Goal: Task Accomplishment & Management: Manage account settings

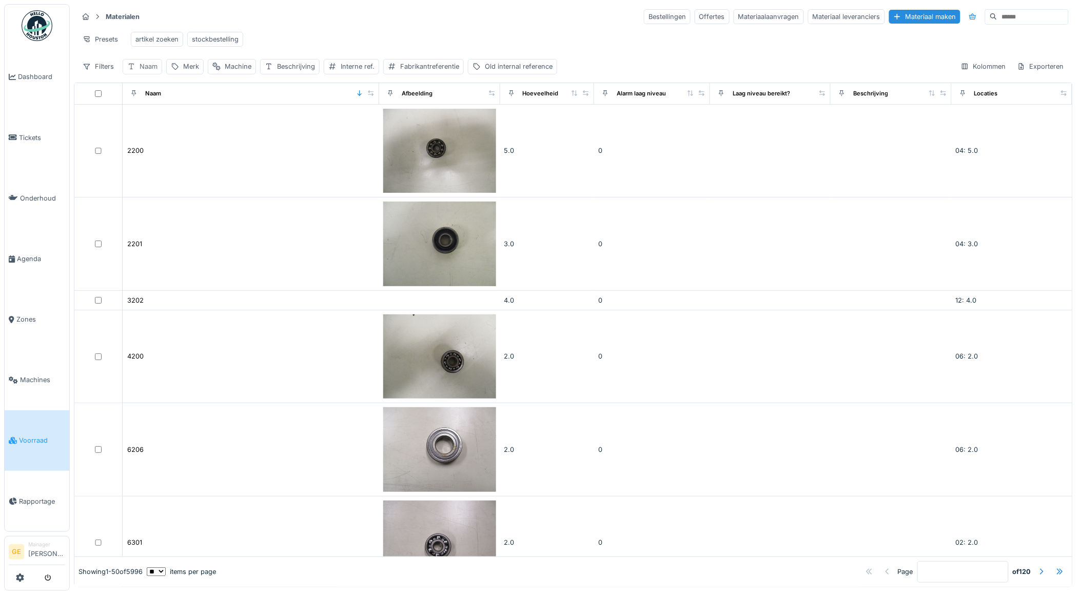
click at [154, 71] on div "Naam" at bounding box center [149, 67] width 18 height 10
click at [196, 123] on input "Naam" at bounding box center [179, 125] width 104 height 22
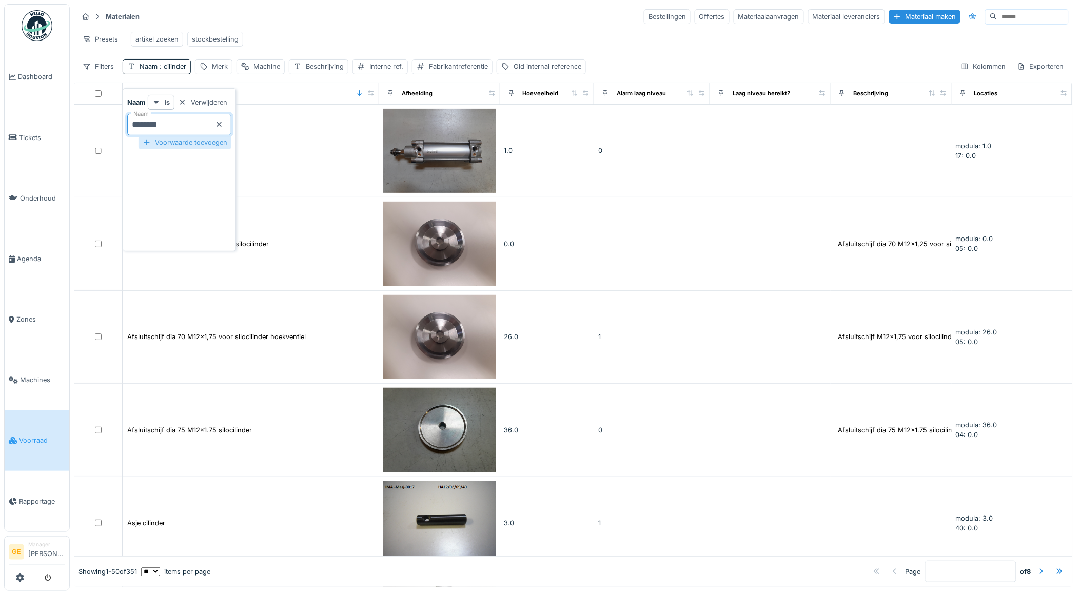
type input "********"
click at [193, 145] on div "Voorwaarde toevoegen" at bounding box center [185, 142] width 93 height 14
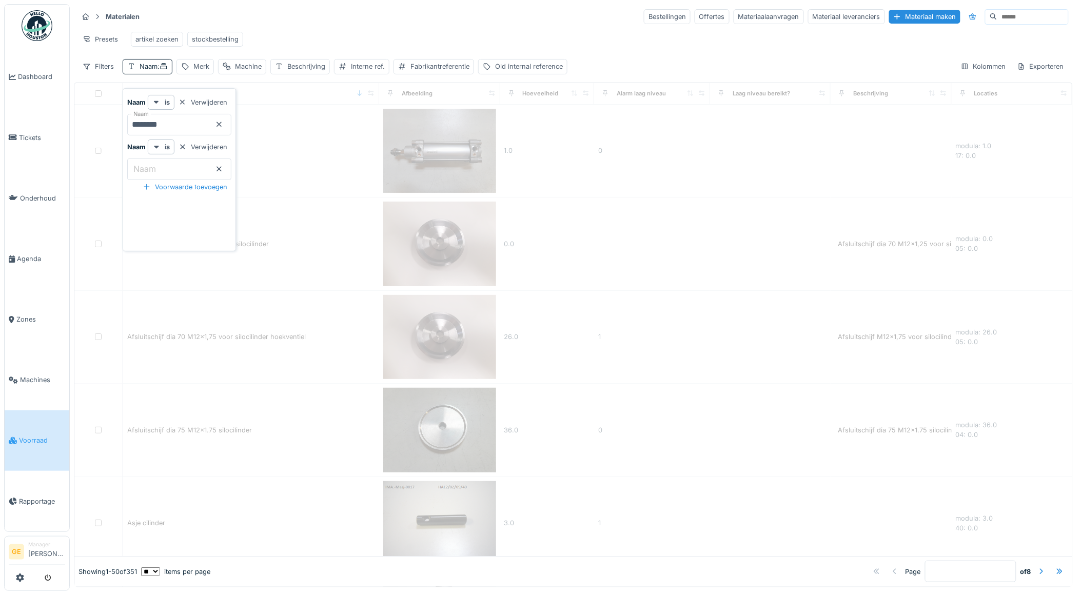
click at [188, 166] on input "Naam" at bounding box center [179, 170] width 104 height 22
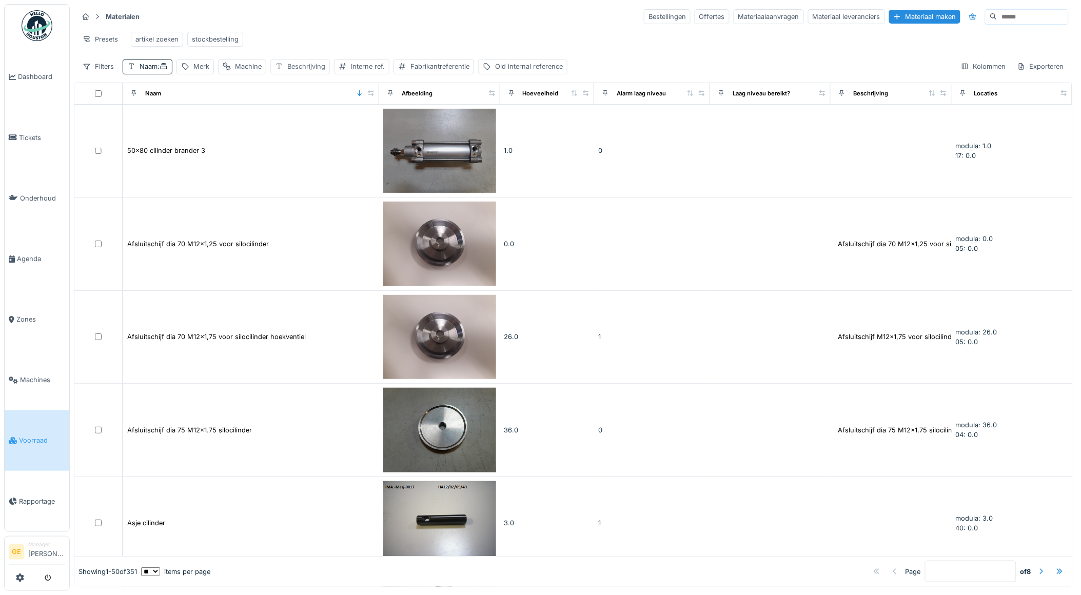
click at [313, 71] on div "Beschrijving" at bounding box center [306, 67] width 38 height 10
click at [295, 127] on label "Beschrijving" at bounding box center [308, 124] width 51 height 12
click at [295, 127] on input "Beschrijving" at bounding box center [341, 125] width 125 height 22
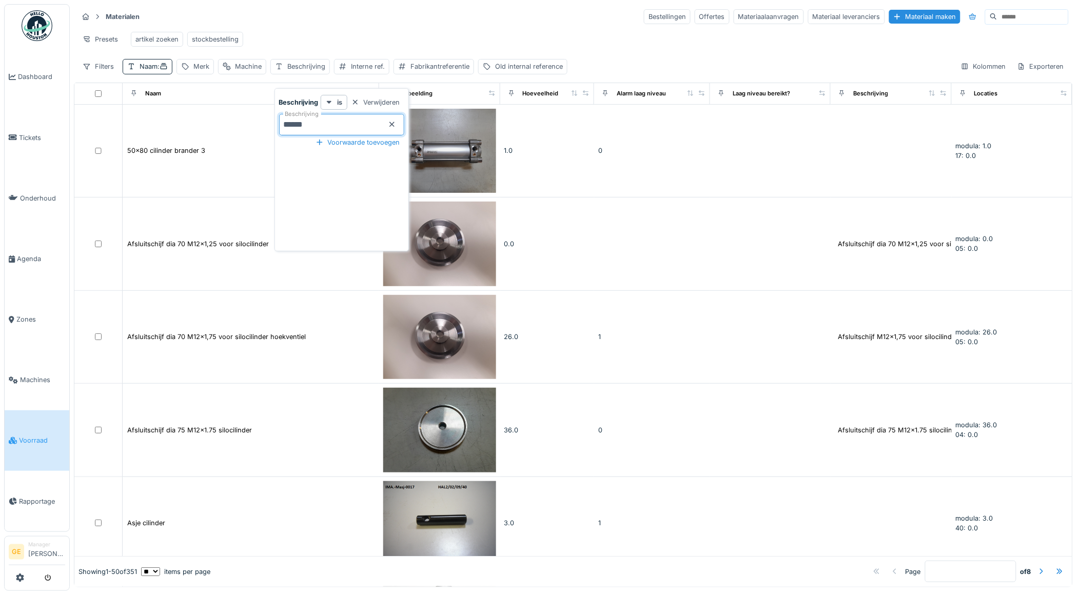
type input "******"
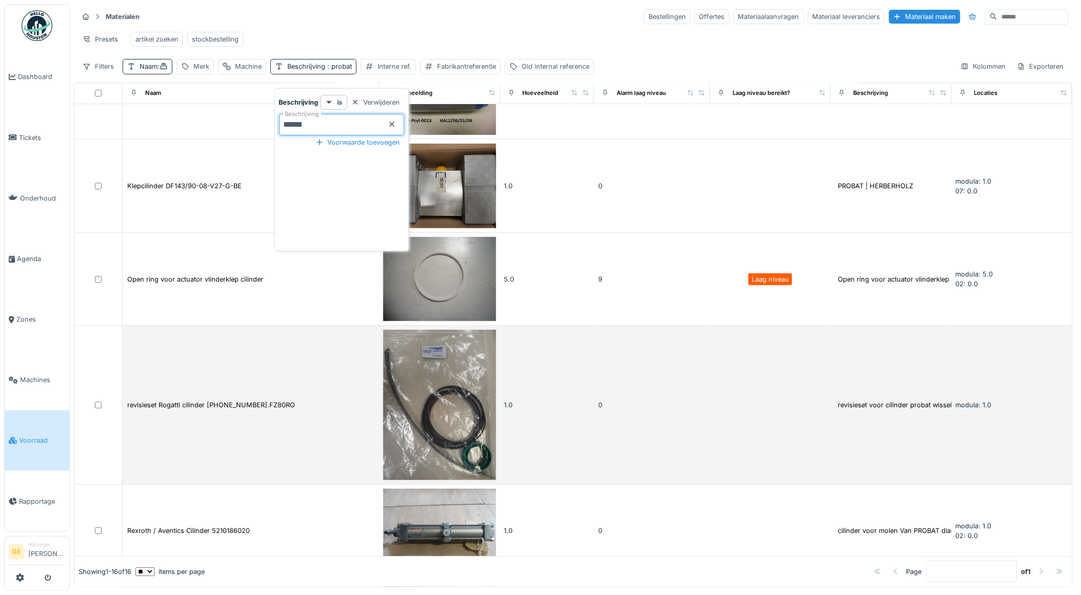
scroll to position [1041, 0]
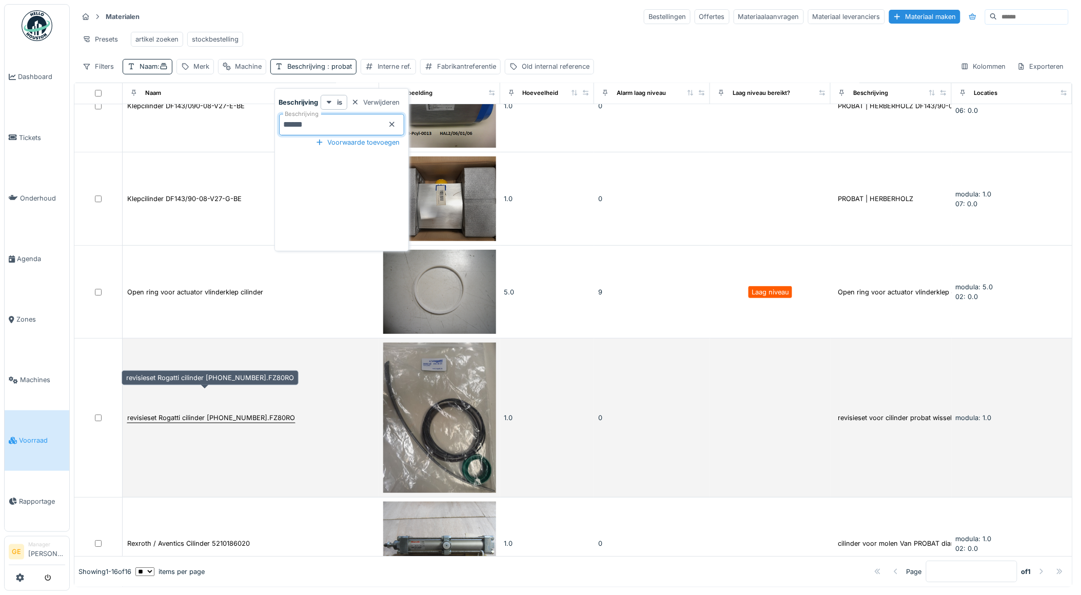
click at [214, 413] on div "revisieset Rogatti cilinder 80-200 1012347.FZ80RO" at bounding box center [211, 418] width 168 height 10
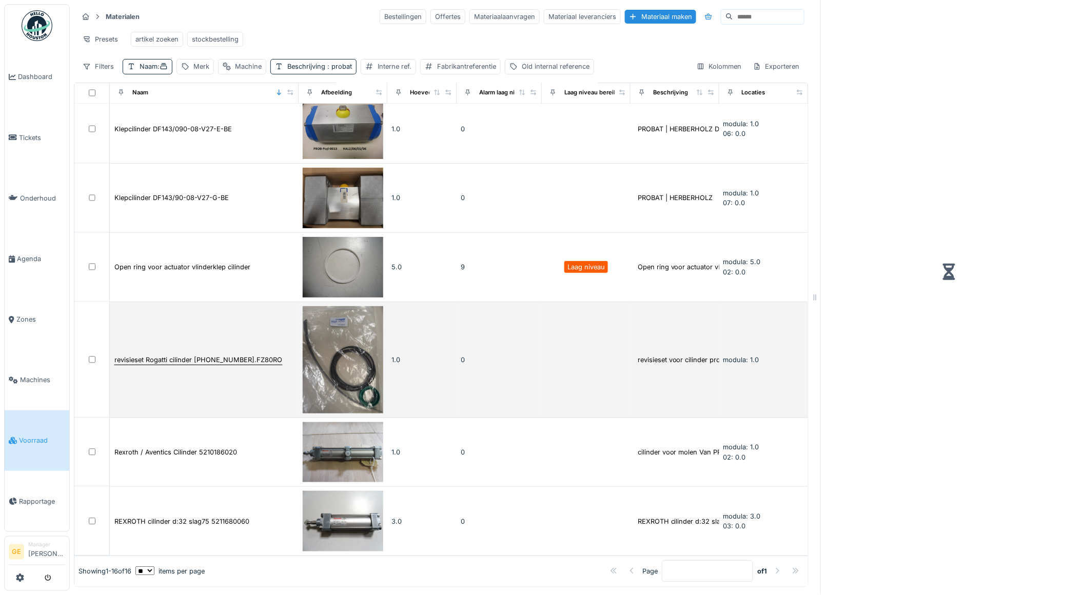
scroll to position [735, 0]
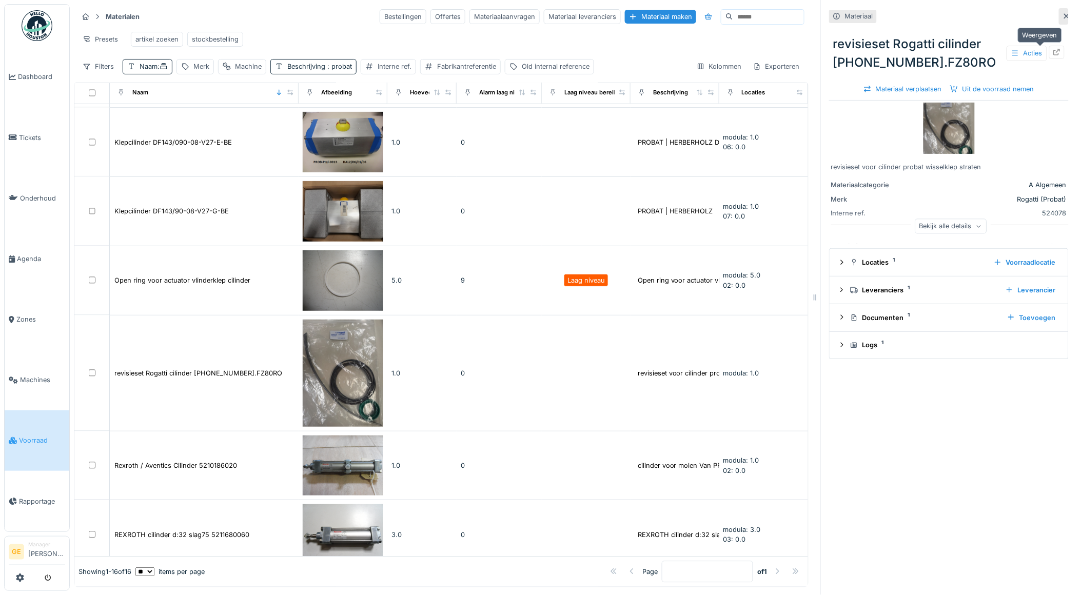
click at [1053, 51] on icon at bounding box center [1057, 52] width 8 height 7
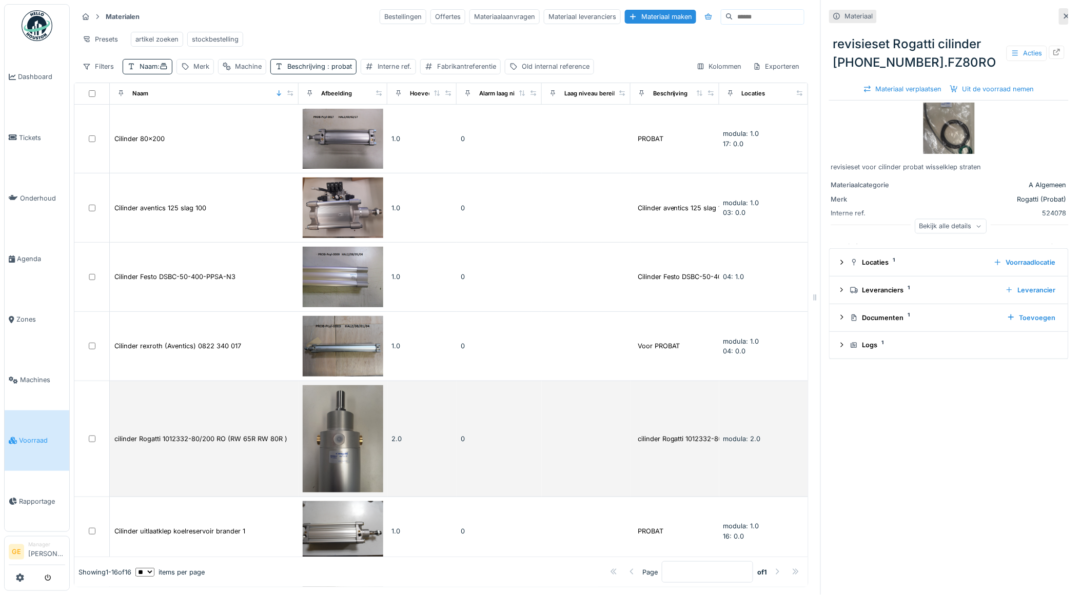
scroll to position [0, 0]
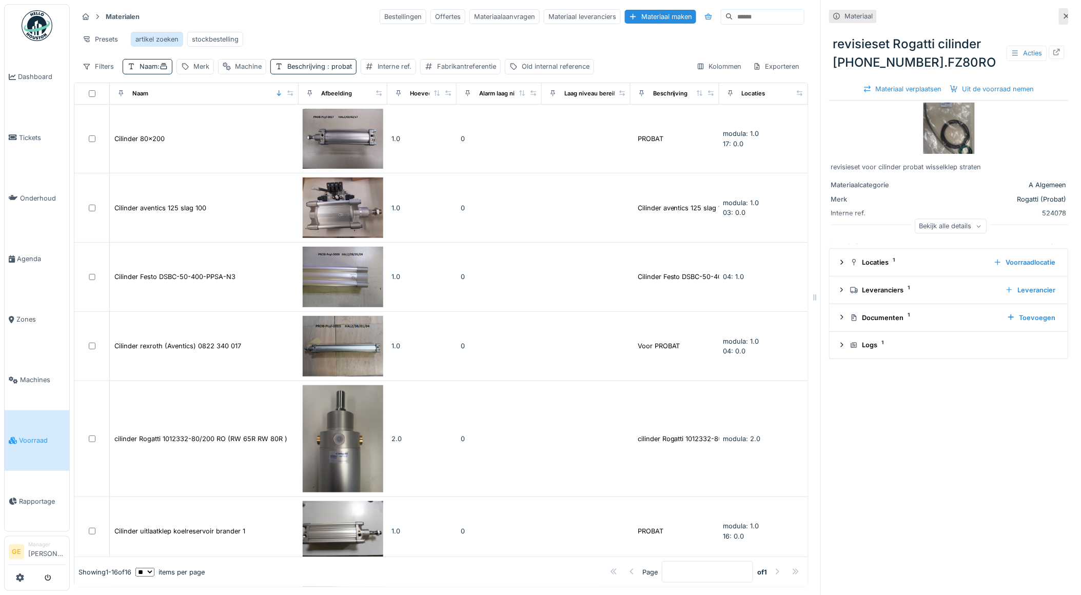
click at [169, 43] on div "artikel zoeken" at bounding box center [156, 39] width 43 height 10
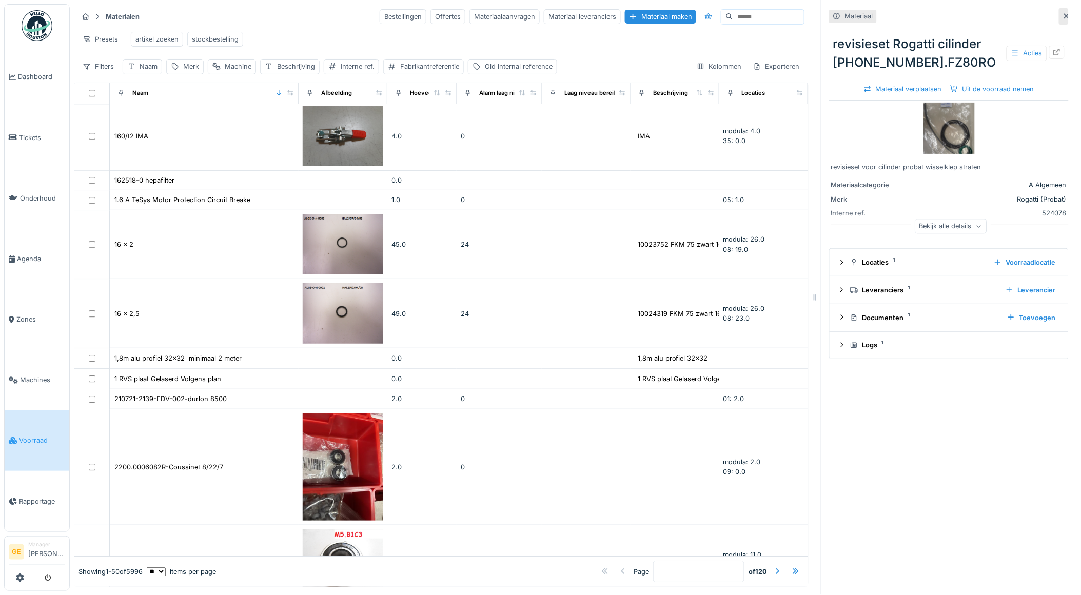
scroll to position [969, 0]
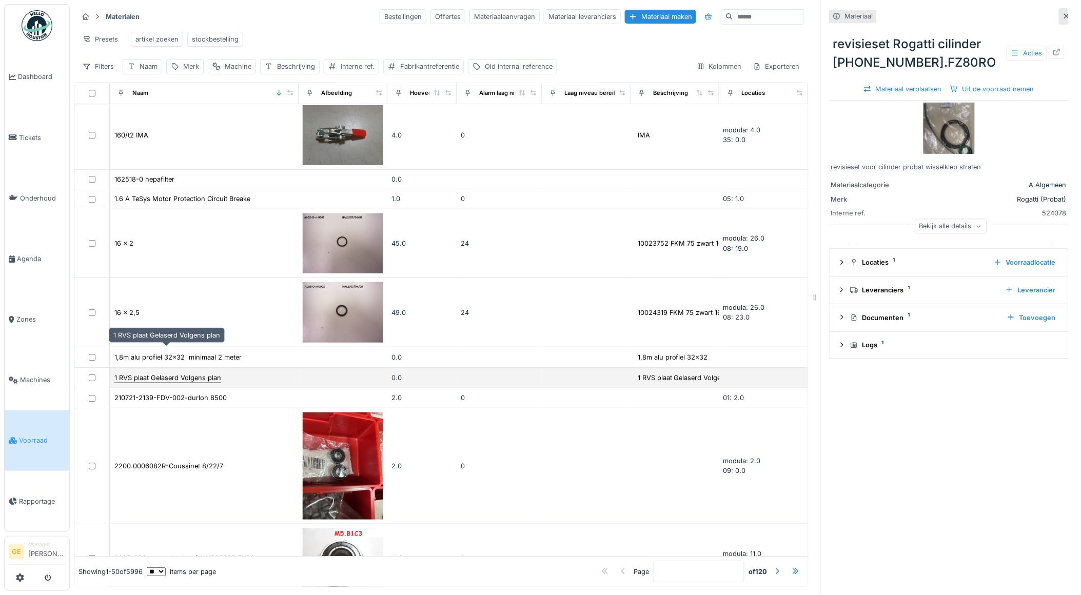
click at [158, 373] on div "1 RVS plaat Gelaserd Volgens plan" at bounding box center [167, 378] width 107 height 10
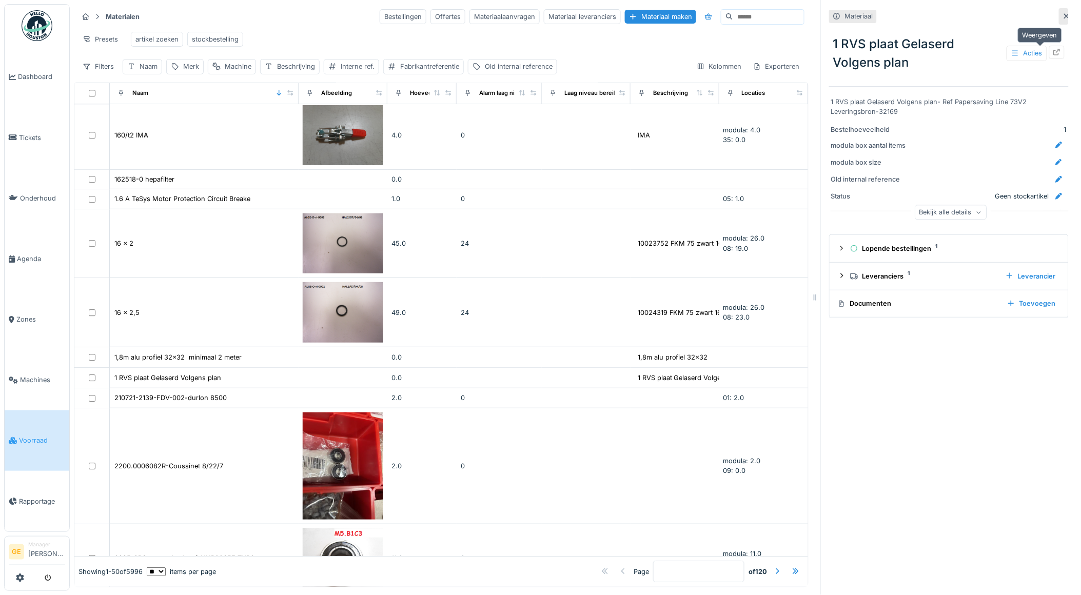
click at [1049, 50] on div at bounding box center [1056, 52] width 15 height 13
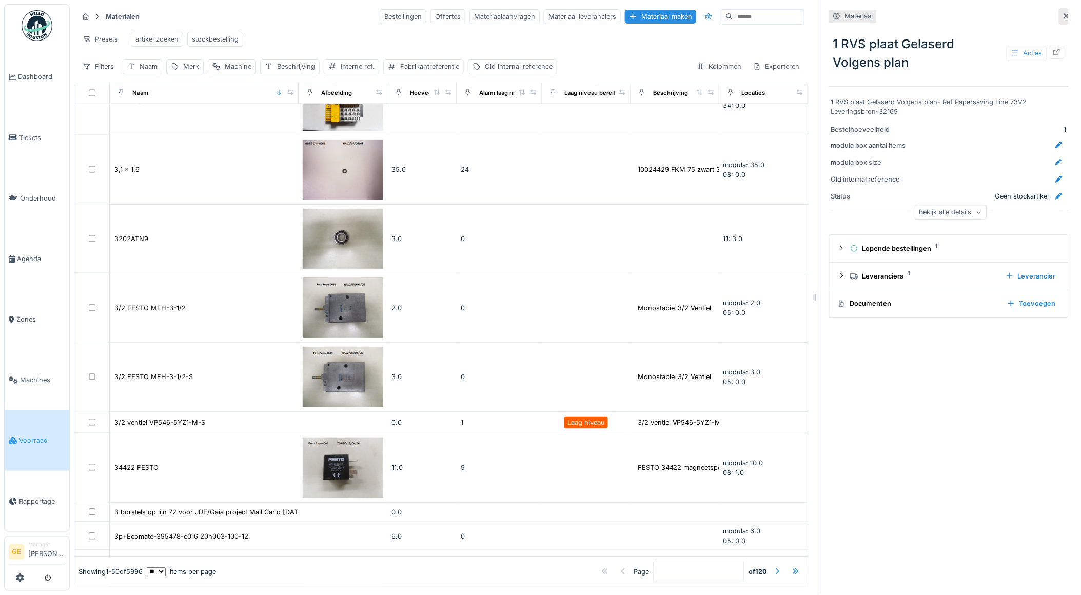
scroll to position [2109, 0]
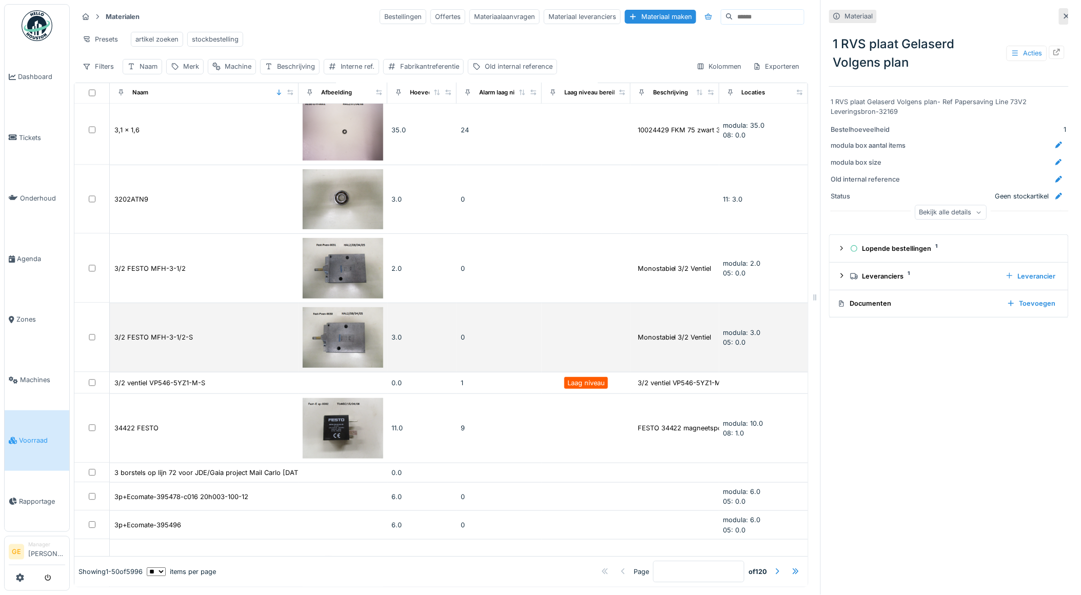
click at [204, 332] on div "3/2 FESTO MFH-3-1/2-S" at bounding box center [204, 337] width 181 height 11
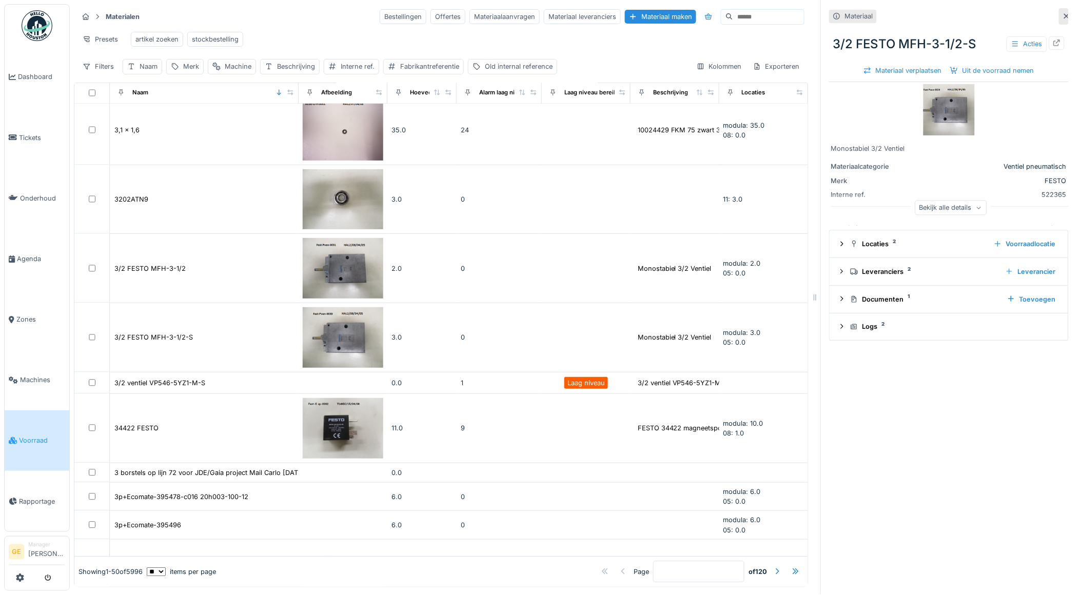
click at [933, 110] on img at bounding box center [948, 109] width 51 height 51
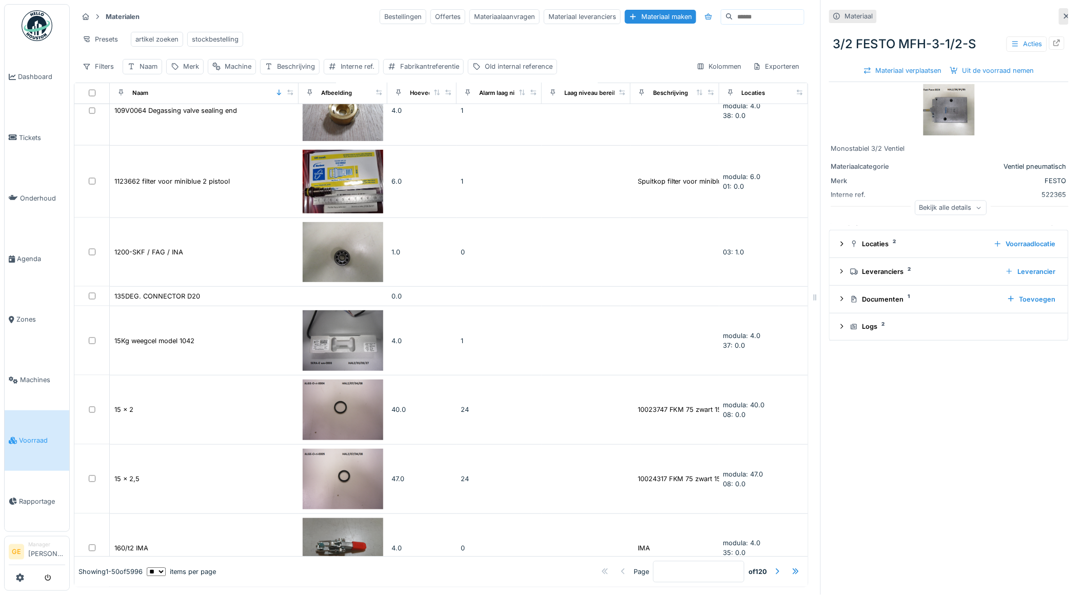
scroll to position [416, 0]
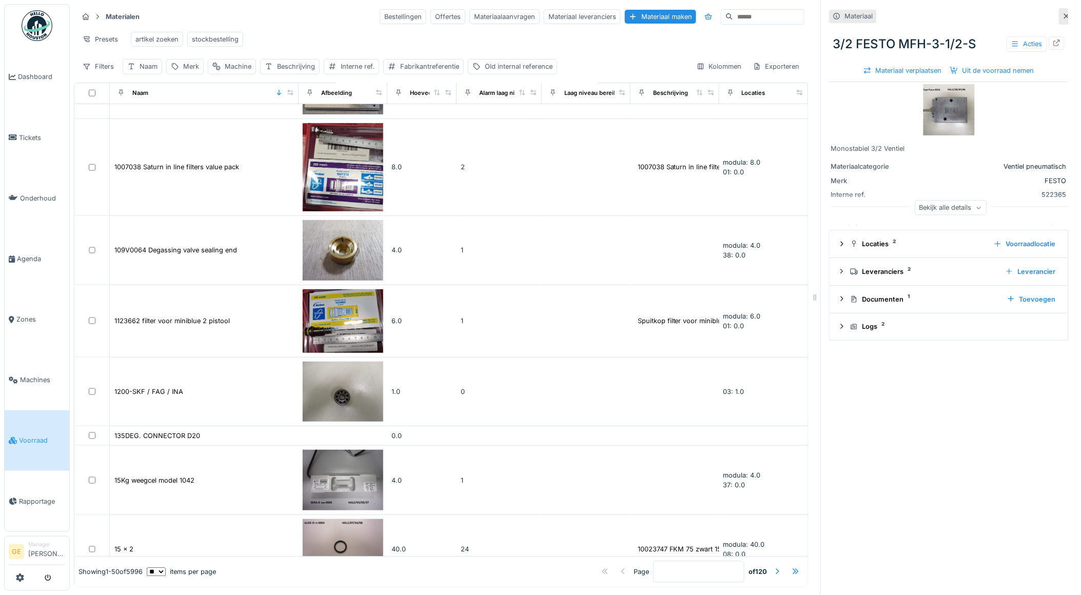
click at [733, 10] on input at bounding box center [768, 17] width 71 height 14
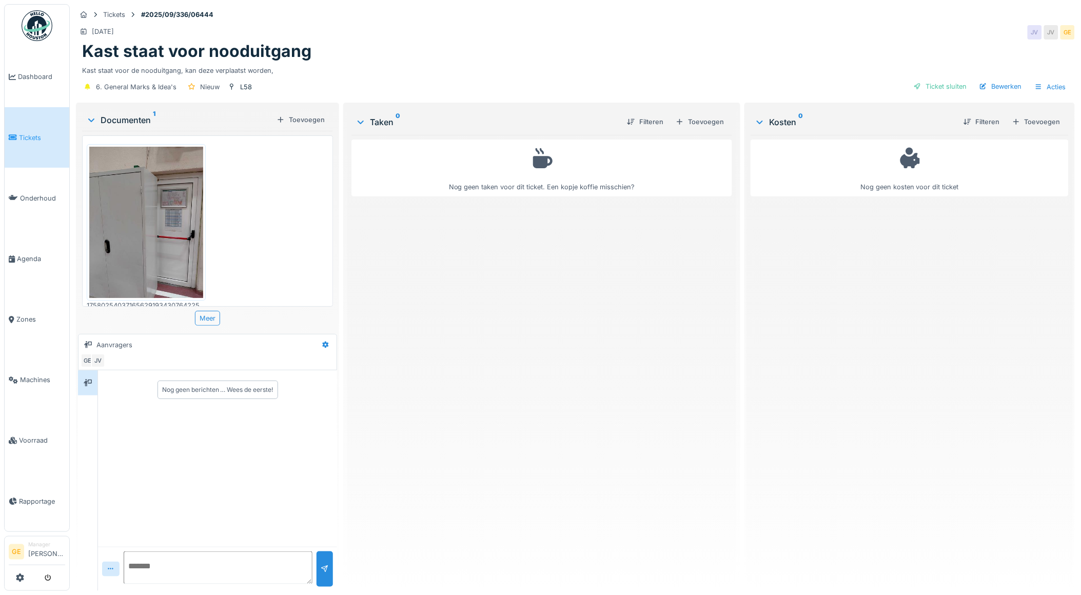
click at [199, 228] on div at bounding box center [146, 222] width 119 height 156
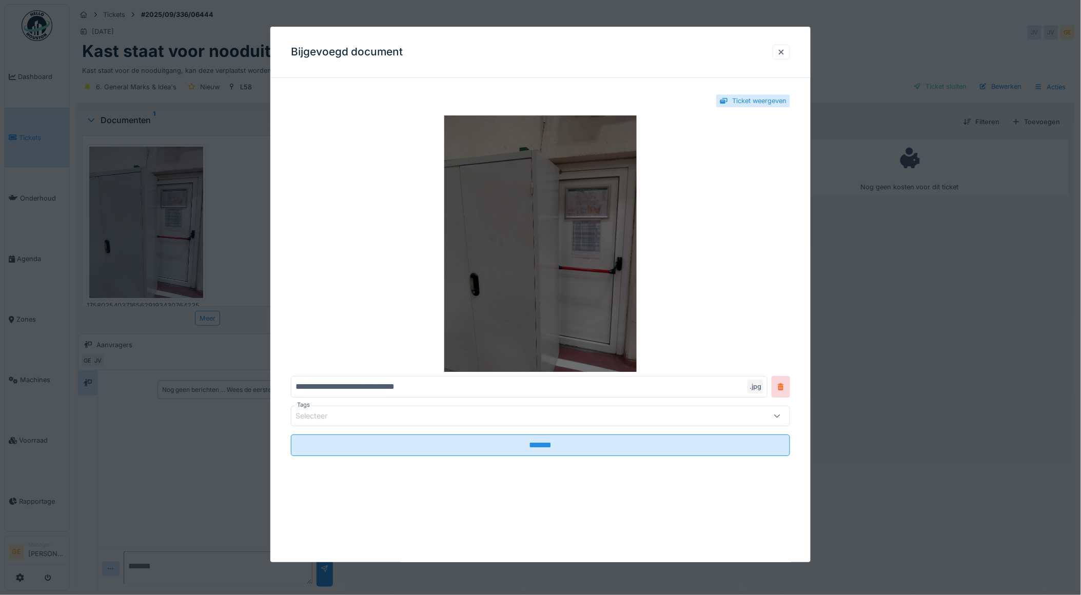
scroll to position [8, 0]
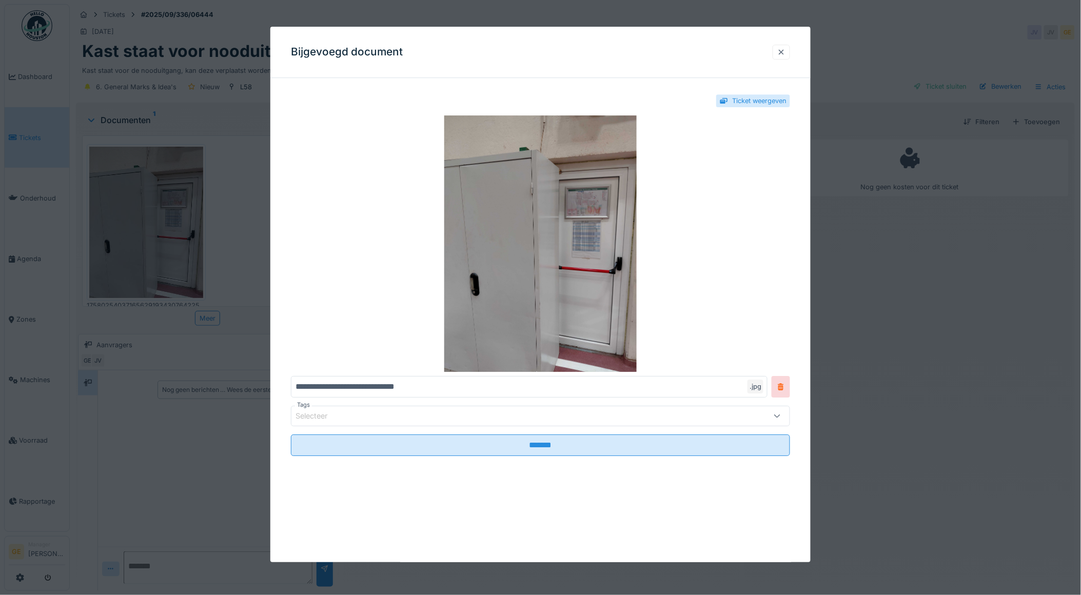
click at [783, 58] on div at bounding box center [781, 52] width 17 height 15
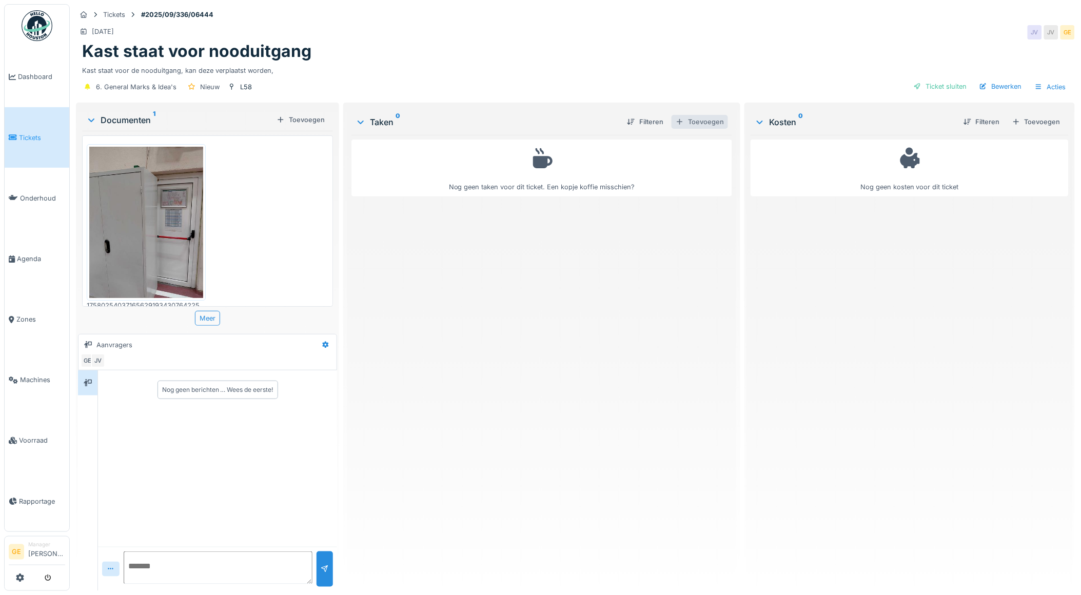
click at [698, 116] on div "Toevoegen" at bounding box center [700, 122] width 56 height 14
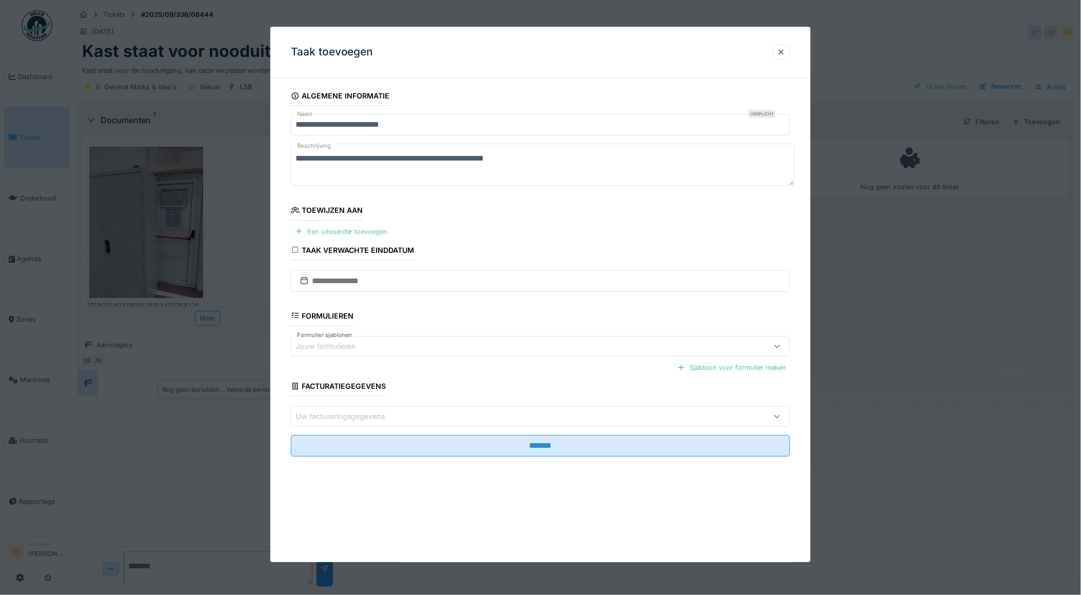
click at [366, 229] on div "Een uitvoerder toevoegen" at bounding box center [341, 232] width 101 height 14
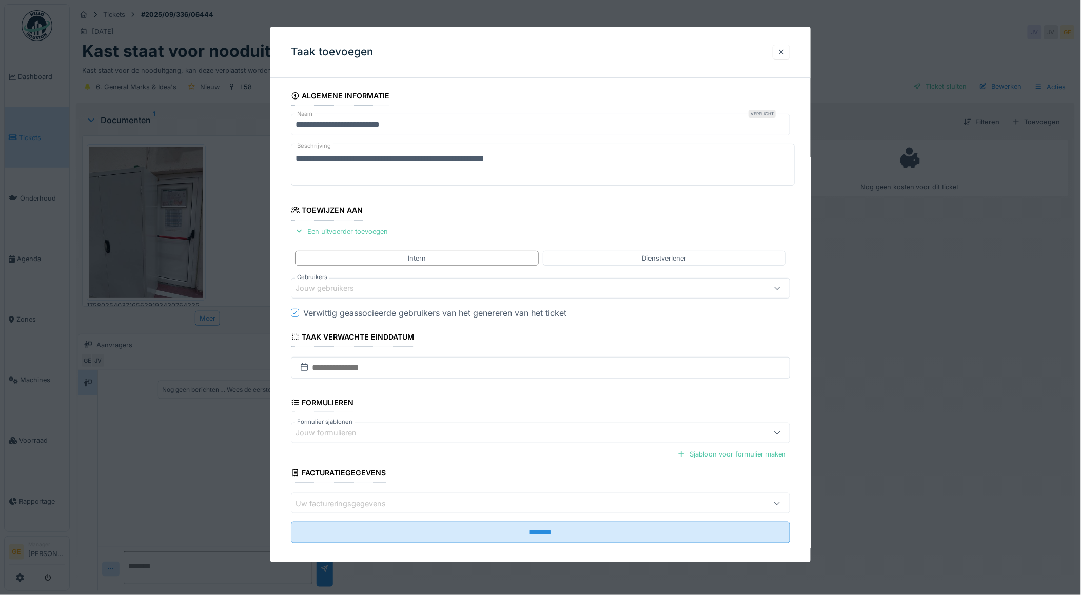
click at [345, 288] on div "Jouw gebruikers" at bounding box center [331, 288] width 73 height 11
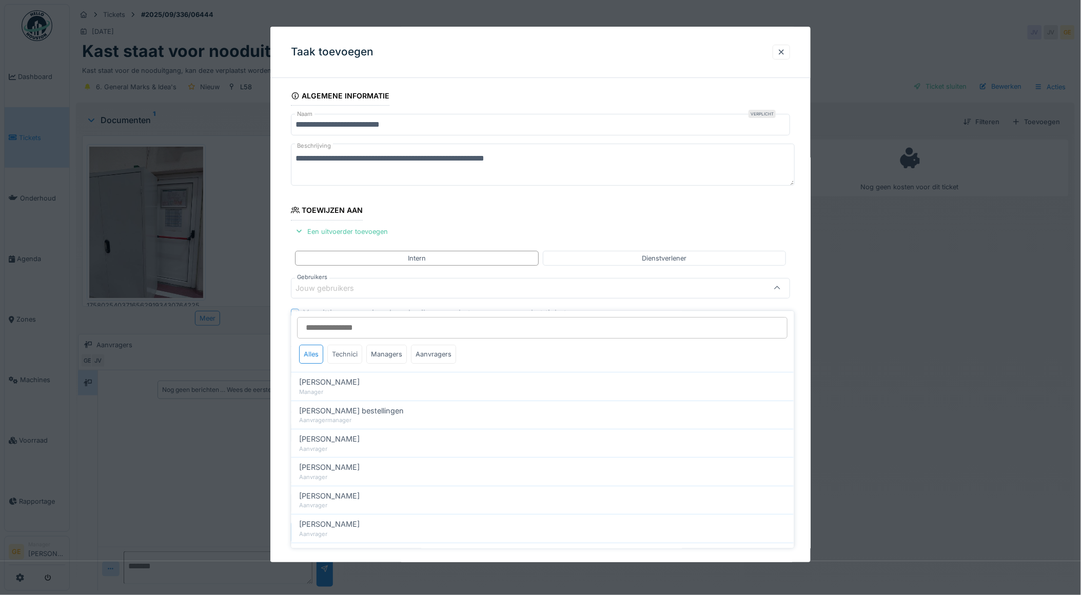
click at [357, 345] on div "Technici" at bounding box center [345, 354] width 35 height 19
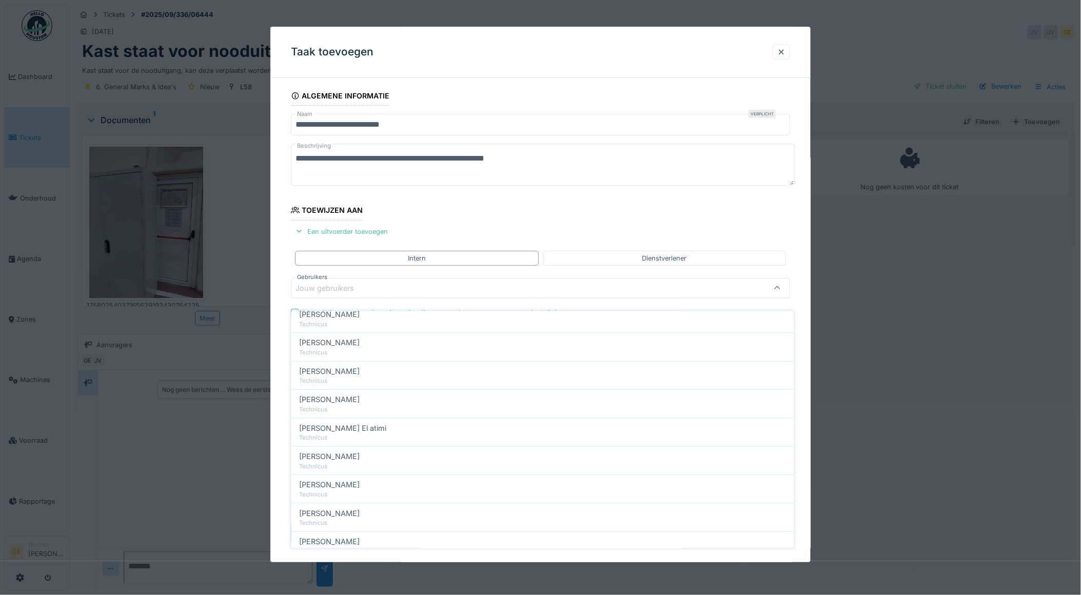
scroll to position [285, 0]
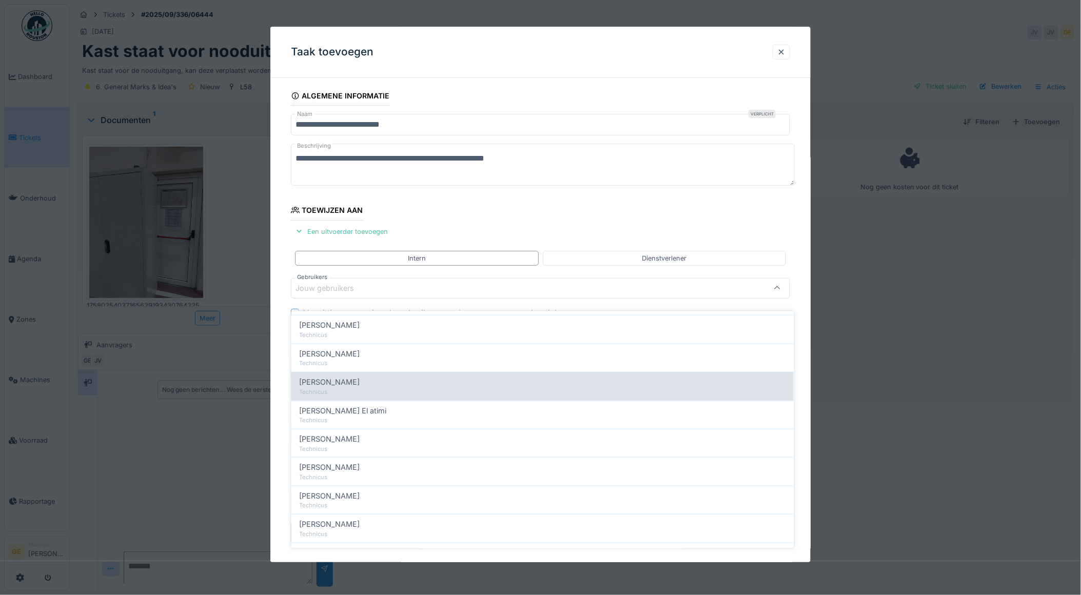
click at [360, 379] on span "Jean-pierre De smedt" at bounding box center [330, 382] width 61 height 11
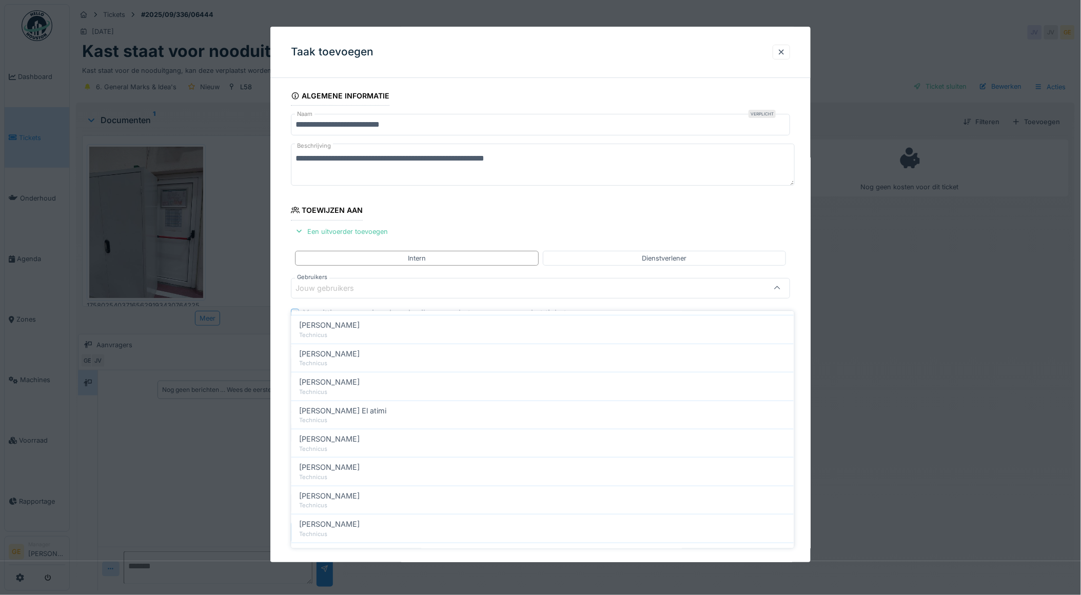
type input "****"
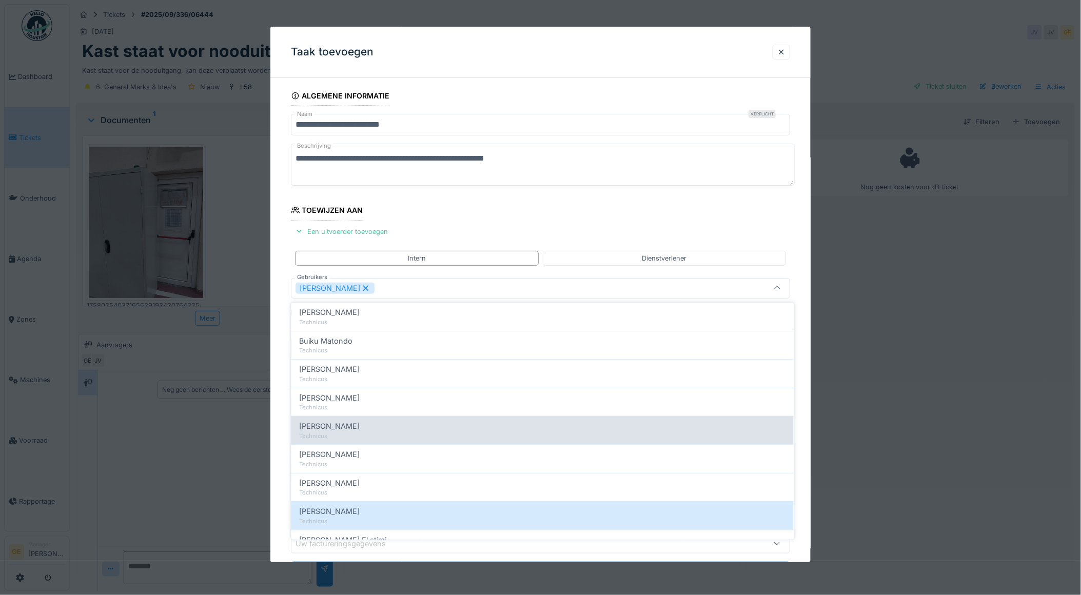
scroll to position [228, 0]
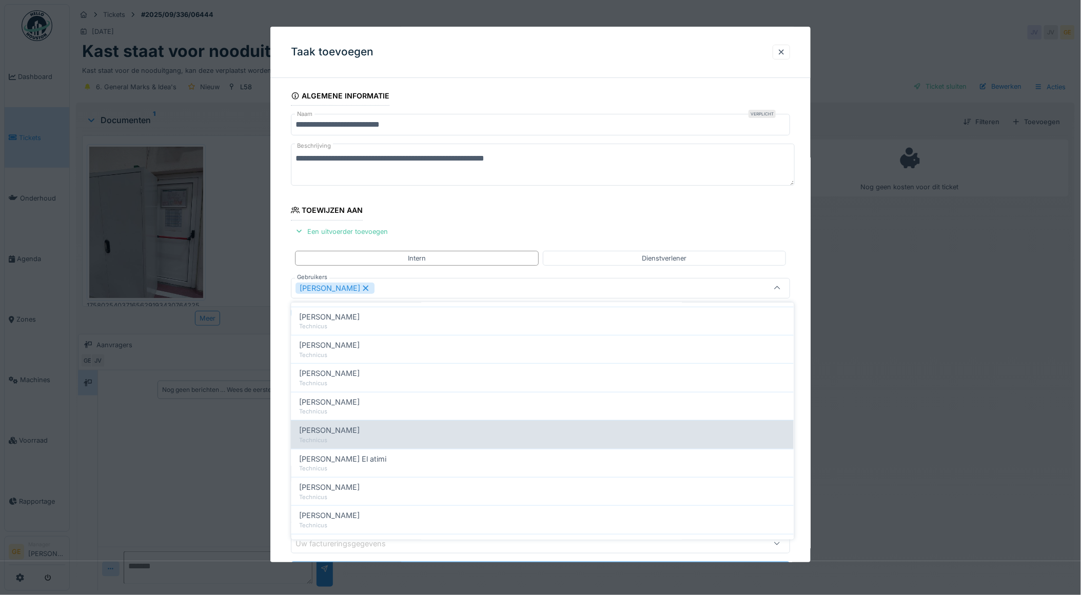
click at [336, 437] on div "Technicus" at bounding box center [543, 440] width 486 height 9
click at [347, 434] on span "Jean-pierre De smedt" at bounding box center [330, 430] width 61 height 11
type input "****"
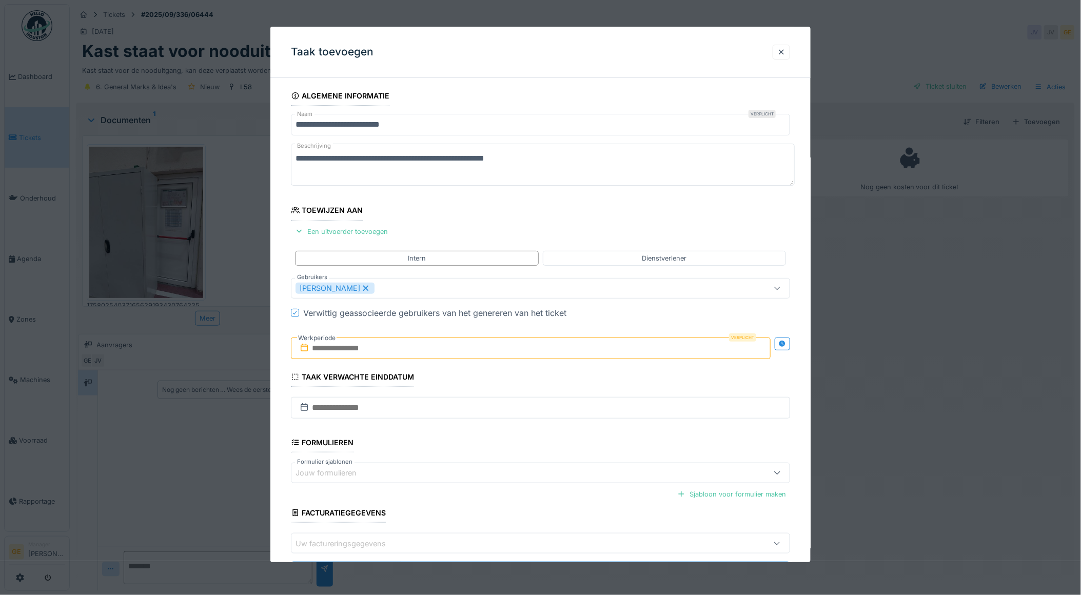
click at [420, 224] on fieldset "**********" at bounding box center [541, 338] width 500 height 505
click at [400, 350] on input "text" at bounding box center [531, 349] width 480 height 22
click at [502, 448] on div "16" at bounding box center [499, 449] width 14 height 15
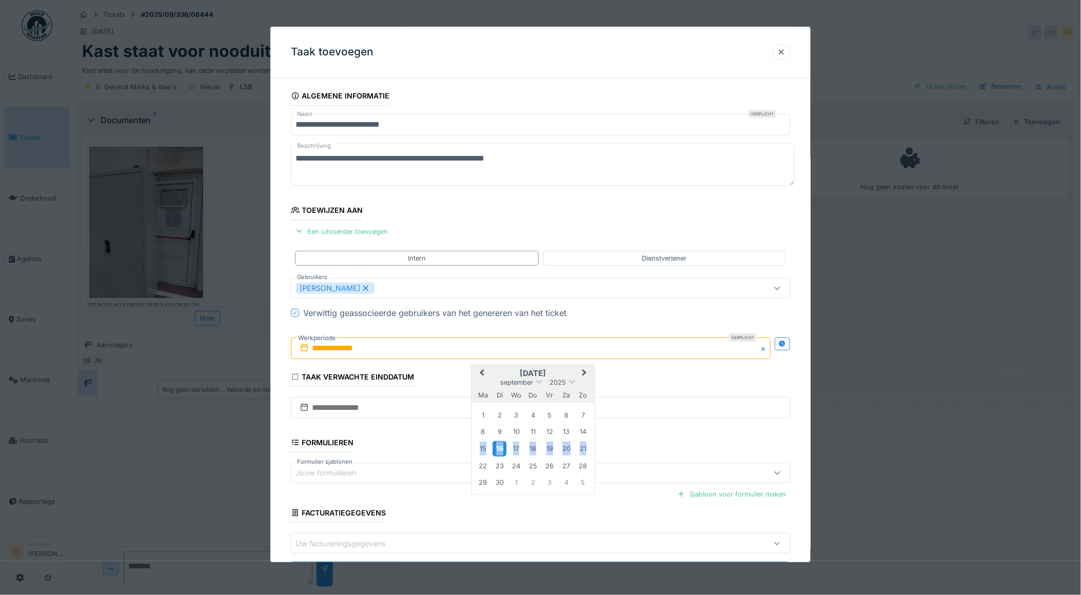
click at [502, 448] on div "16" at bounding box center [499, 449] width 14 height 15
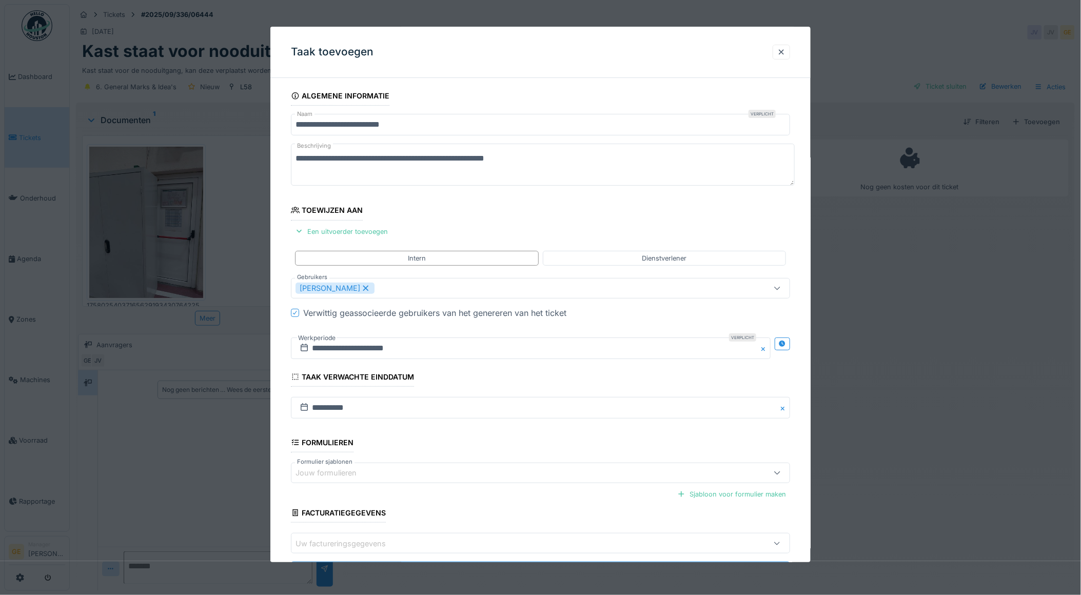
click at [561, 225] on fieldset "**********" at bounding box center [541, 338] width 500 height 505
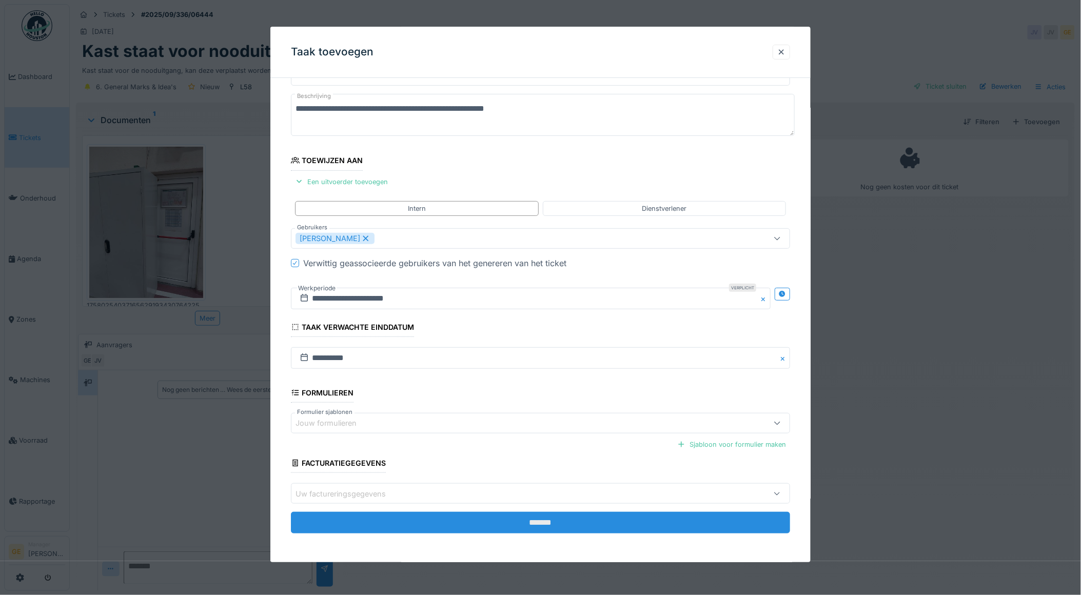
click at [539, 519] on input "*******" at bounding box center [541, 523] width 500 height 22
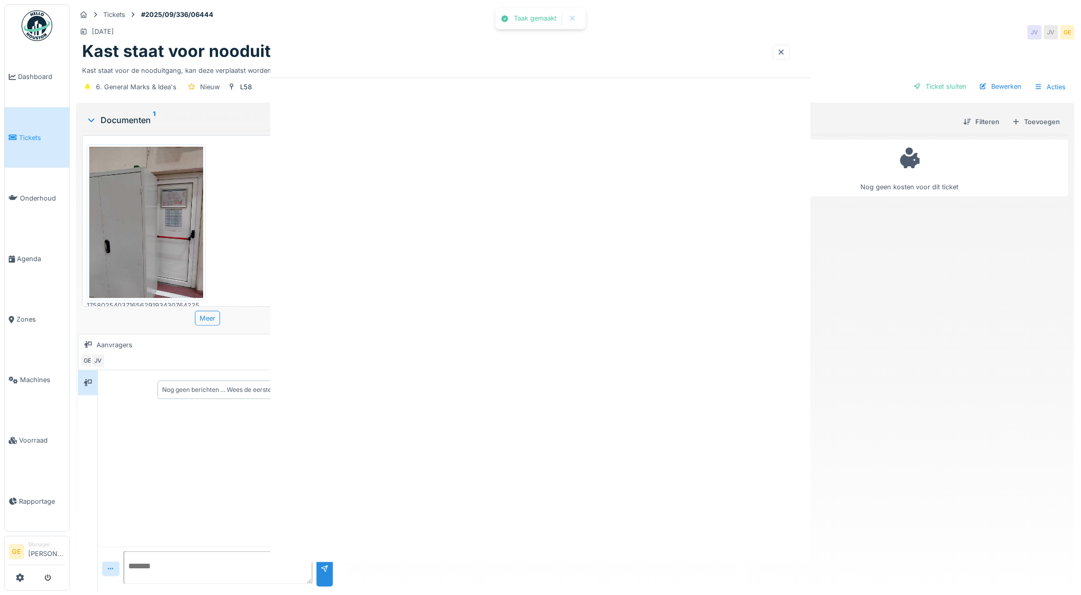
scroll to position [0, 0]
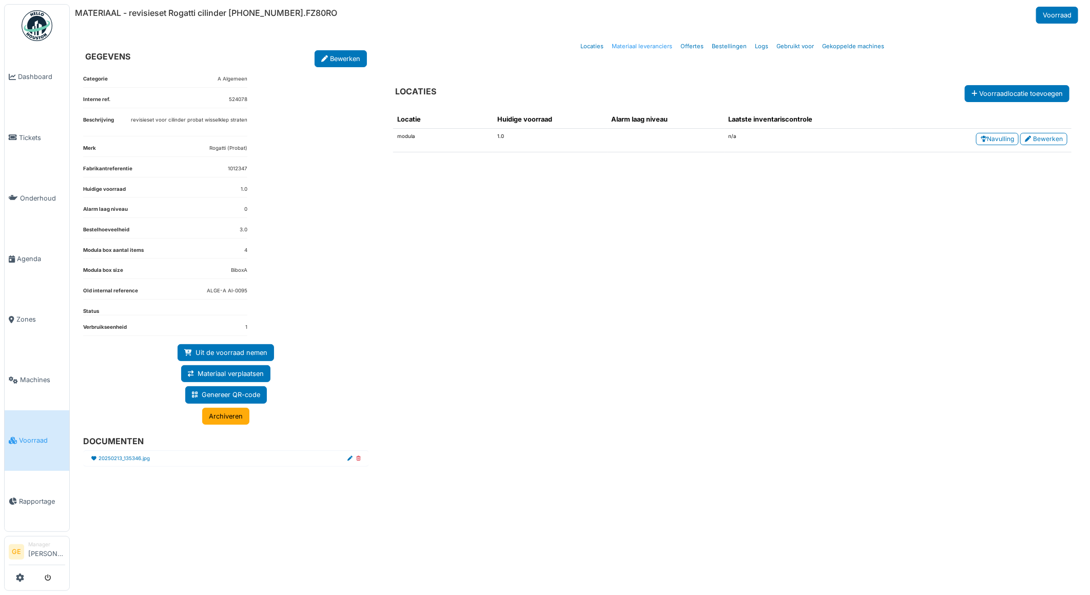
click at [648, 45] on link "Materiaal leveranciers" at bounding box center [641, 46] width 69 height 24
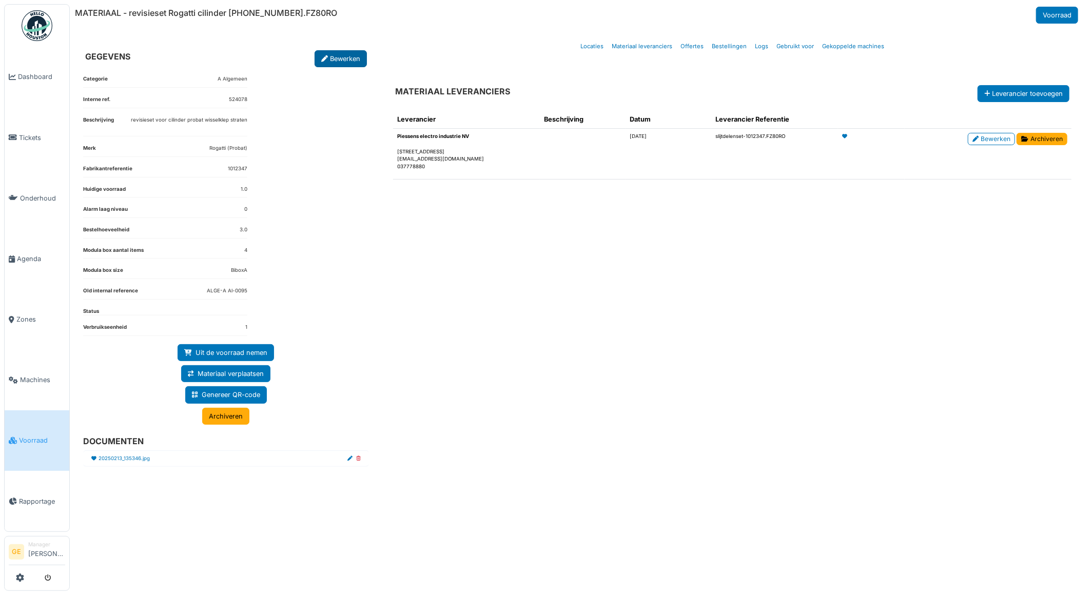
click at [336, 59] on link "Bewerken" at bounding box center [340, 58] width 52 height 17
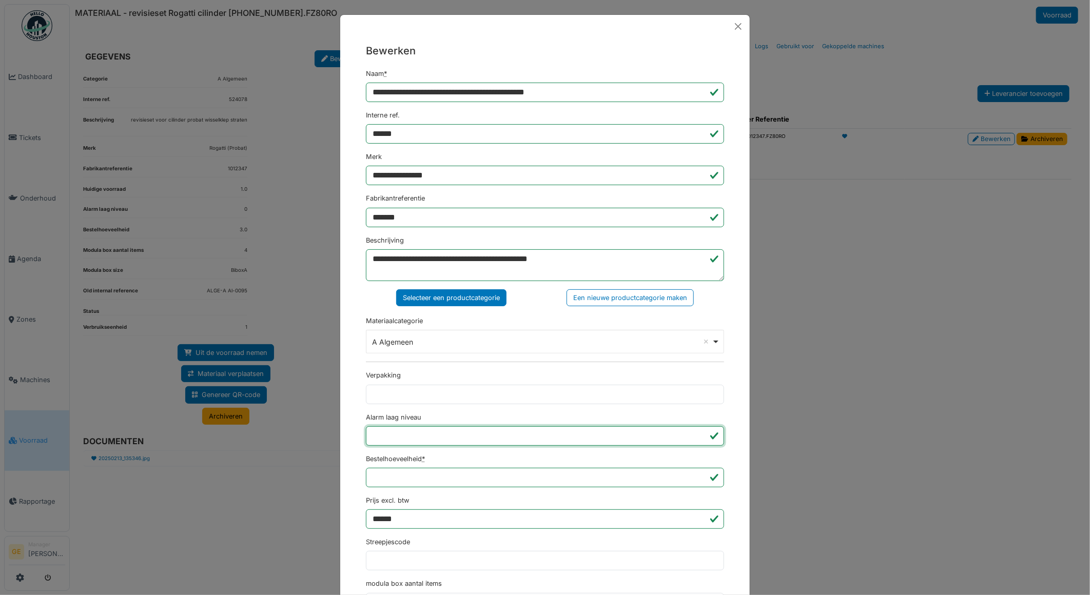
click at [387, 434] on input "*" at bounding box center [545, 435] width 358 height 19
click at [457, 258] on textarea "**********" at bounding box center [545, 265] width 358 height 32
click at [631, 260] on textarea "**********" at bounding box center [545, 265] width 358 height 32
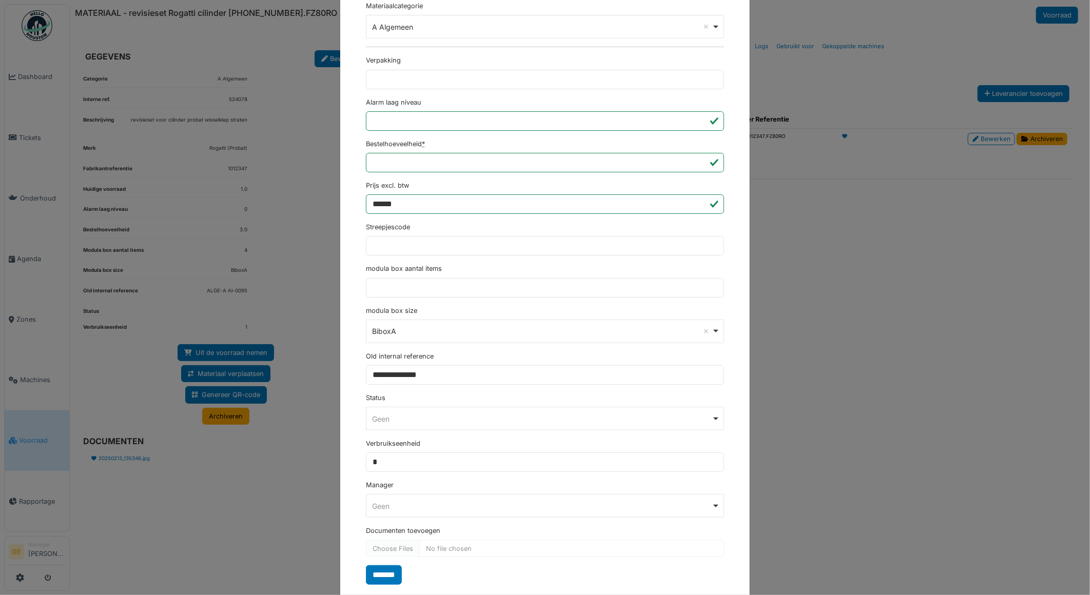
scroll to position [339, 0]
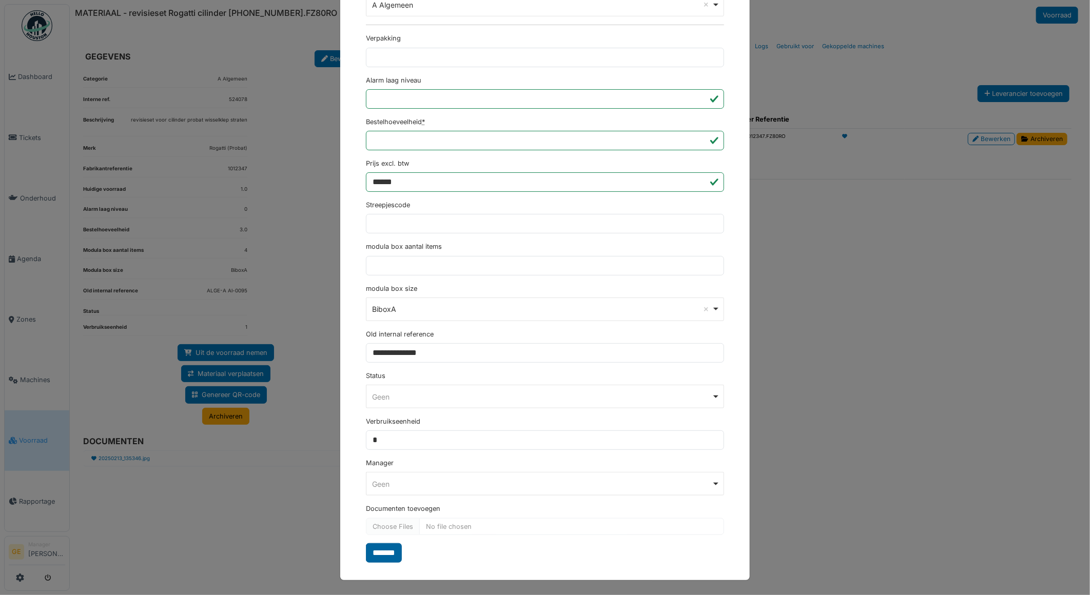
type textarea "**********"
click at [386, 557] on input "*******" at bounding box center [384, 552] width 36 height 19
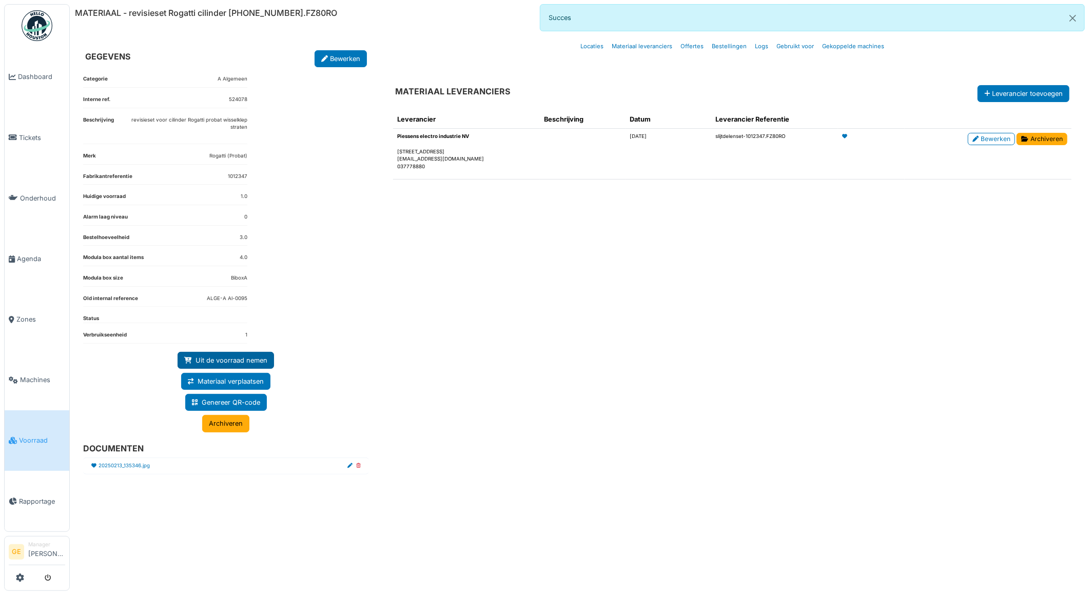
click at [240, 356] on link "Uit de voorraad nemen" at bounding box center [226, 360] width 96 height 17
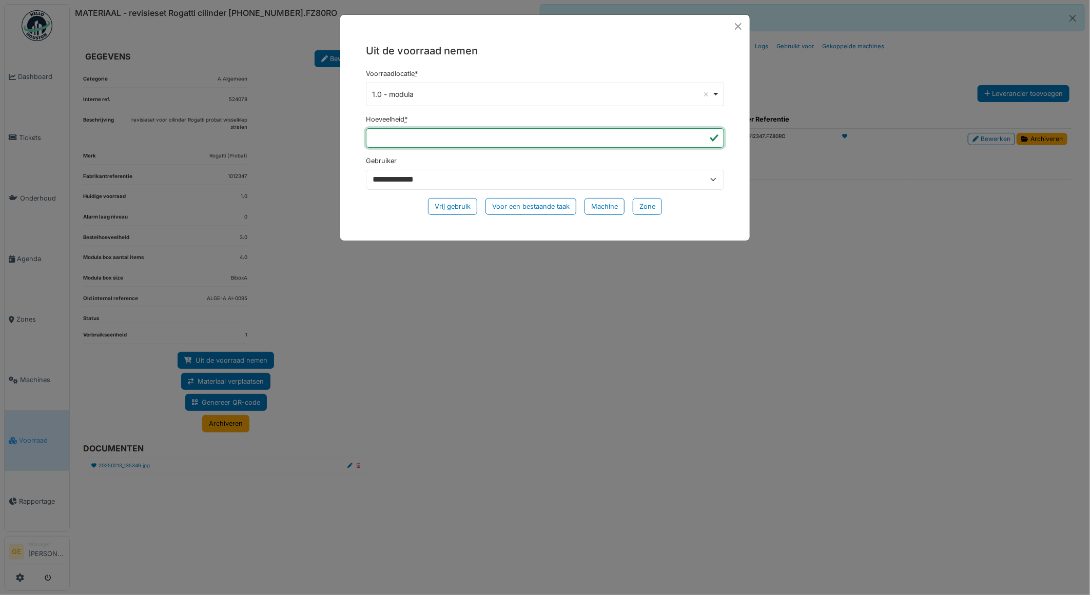
click at [397, 131] on input "*" at bounding box center [545, 137] width 358 height 19
type input "*"
click at [542, 208] on div "Voor een bestaande taak" at bounding box center [530, 206] width 91 height 17
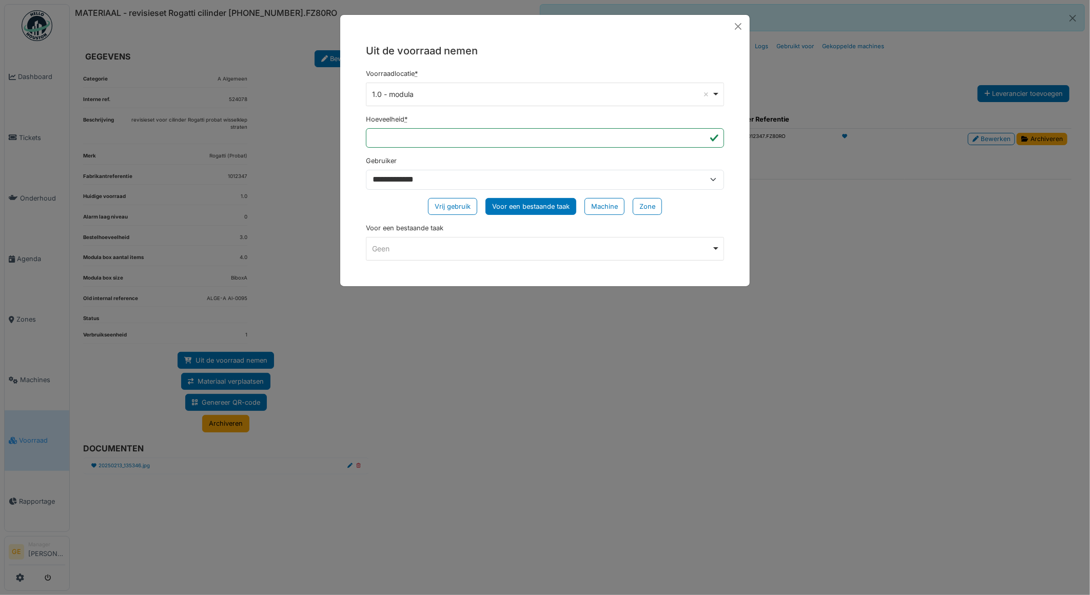
click at [440, 245] on div "Geen Remove item" at bounding box center [541, 248] width 339 height 11
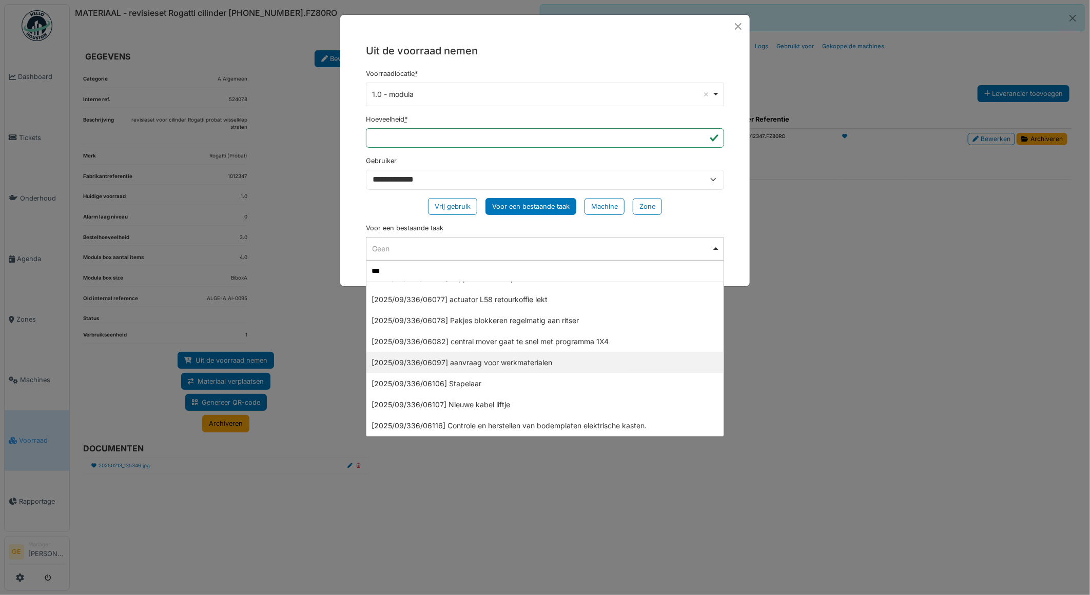
scroll to position [0, 0]
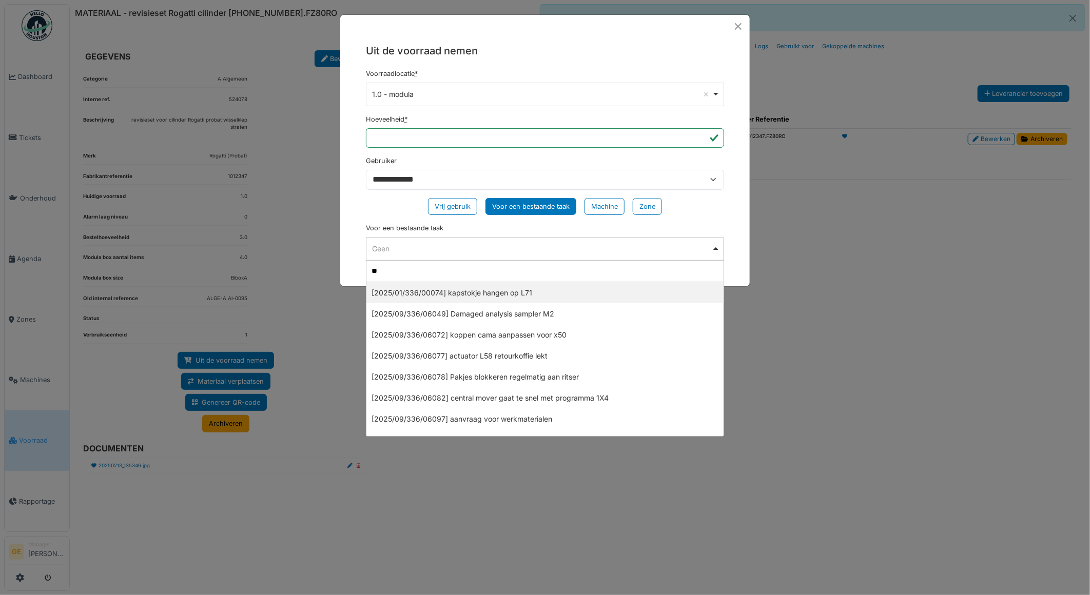
type input "*"
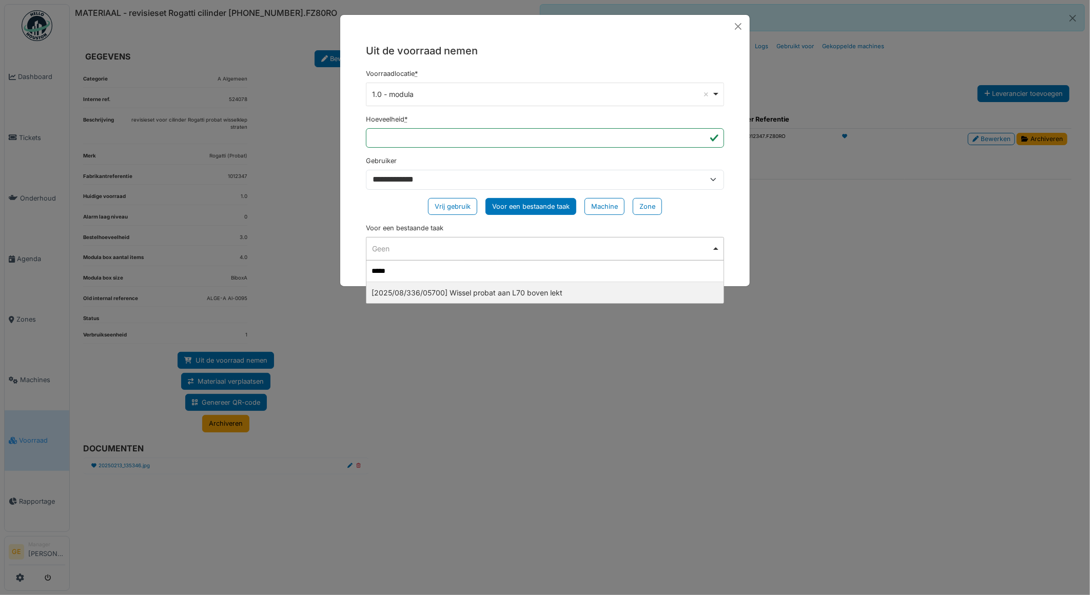
type input "******"
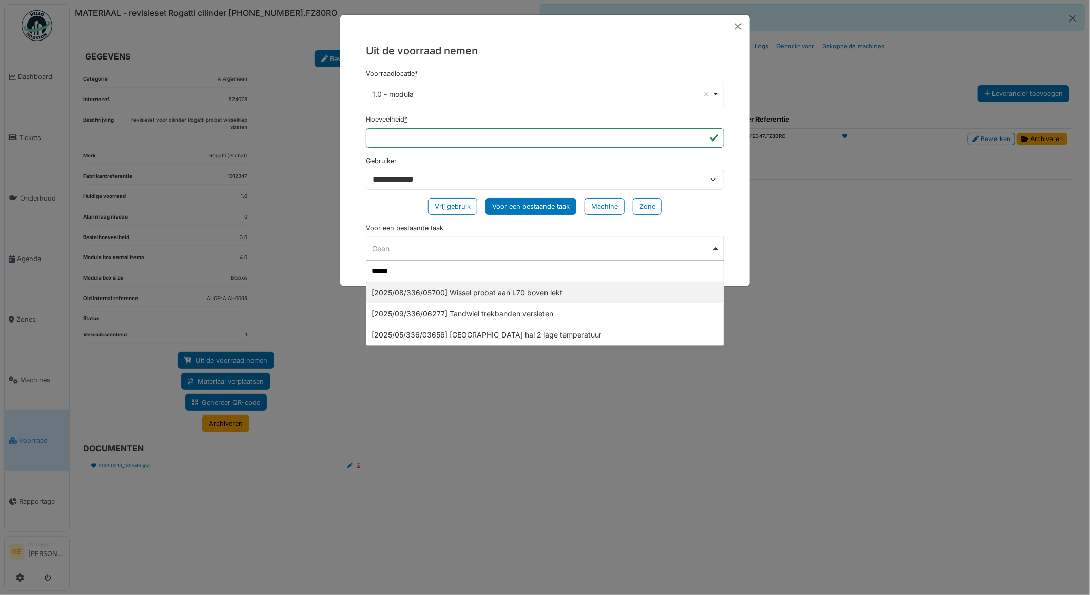
select select "******"
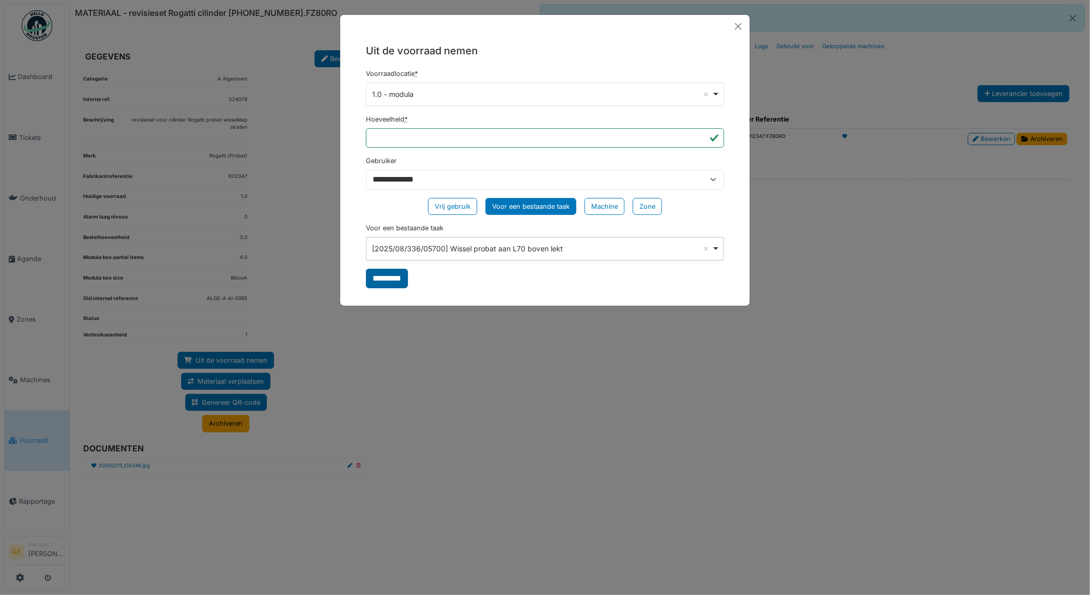
click at [393, 282] on input "*********" at bounding box center [387, 278] width 42 height 19
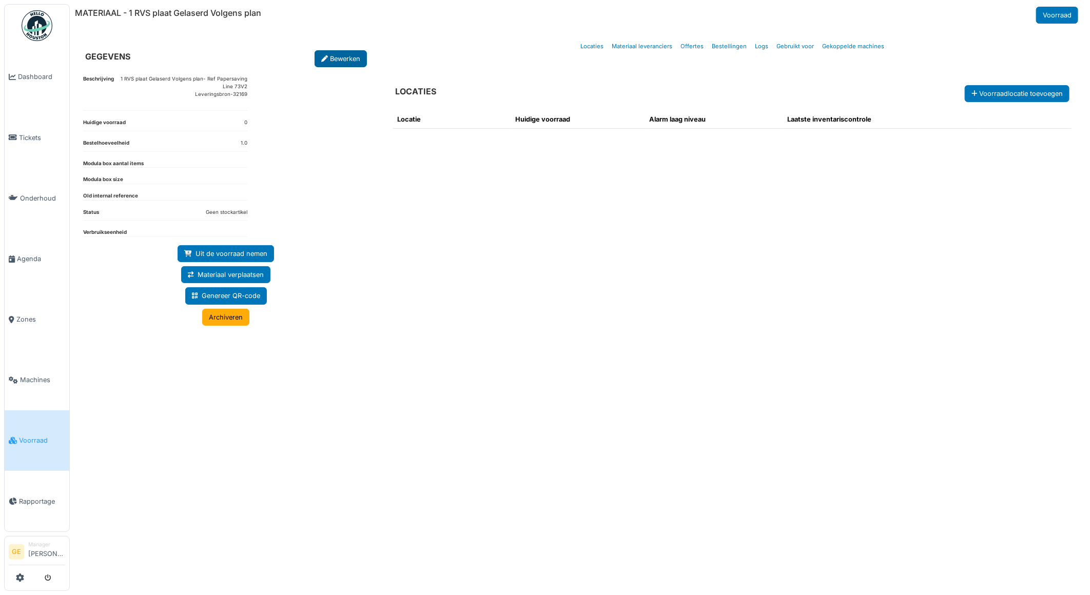
click at [342, 63] on link "Bewerken" at bounding box center [340, 58] width 52 height 17
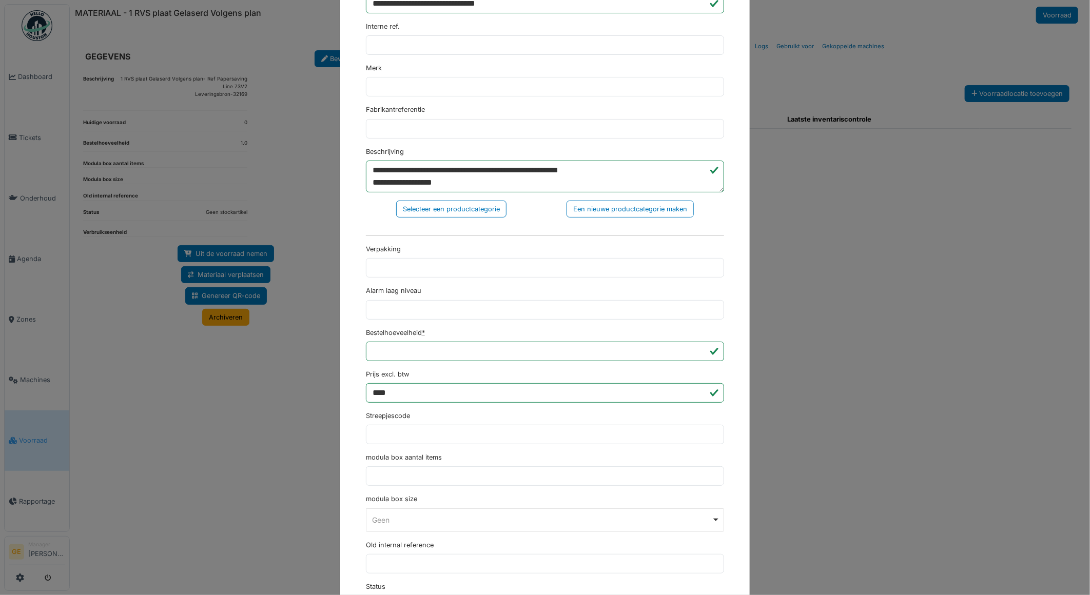
scroll to position [16, 0]
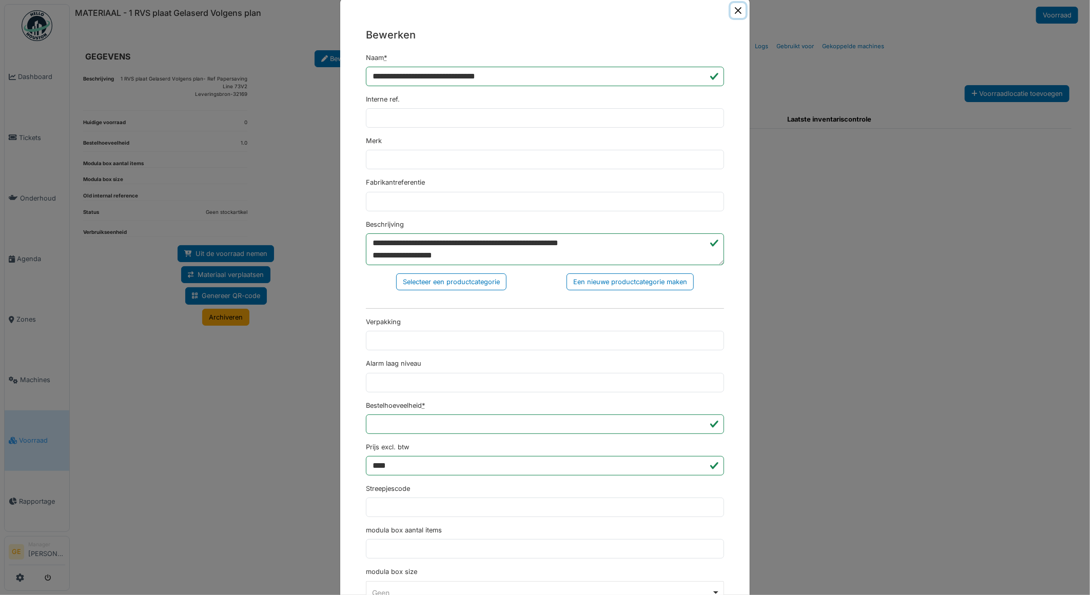
click at [731, 10] on button "Close" at bounding box center [738, 10] width 15 height 15
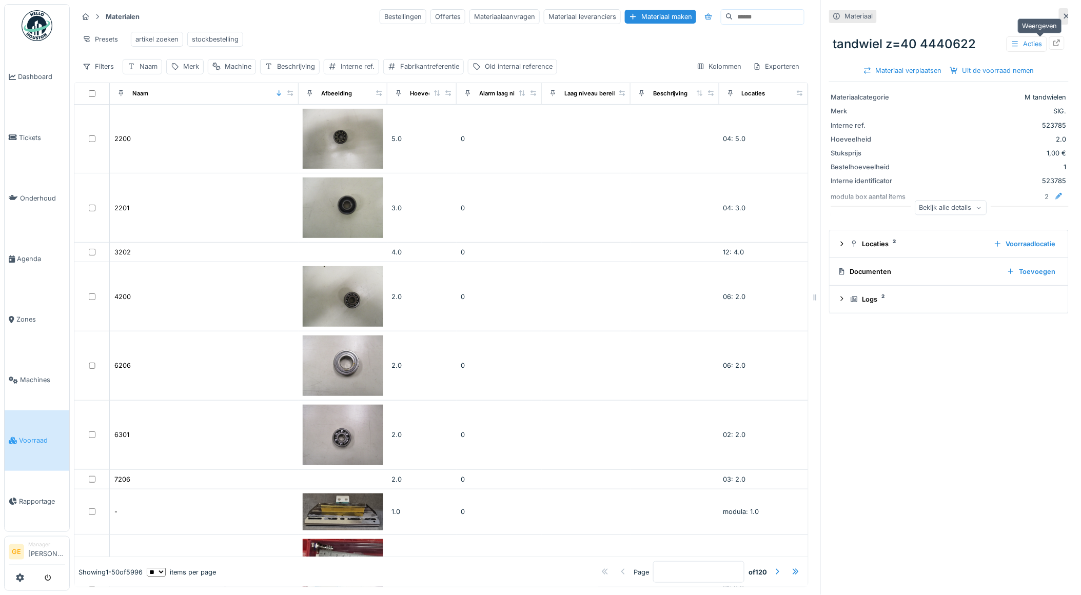
click at [1054, 45] on icon at bounding box center [1057, 43] width 7 height 7
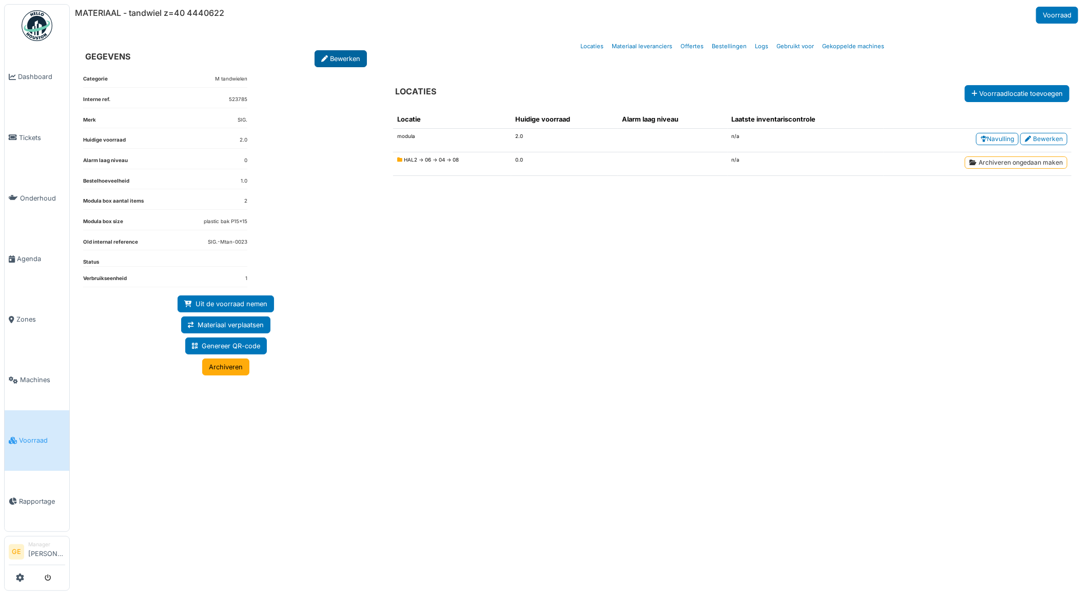
click at [357, 51] on link "Bewerken" at bounding box center [340, 58] width 52 height 17
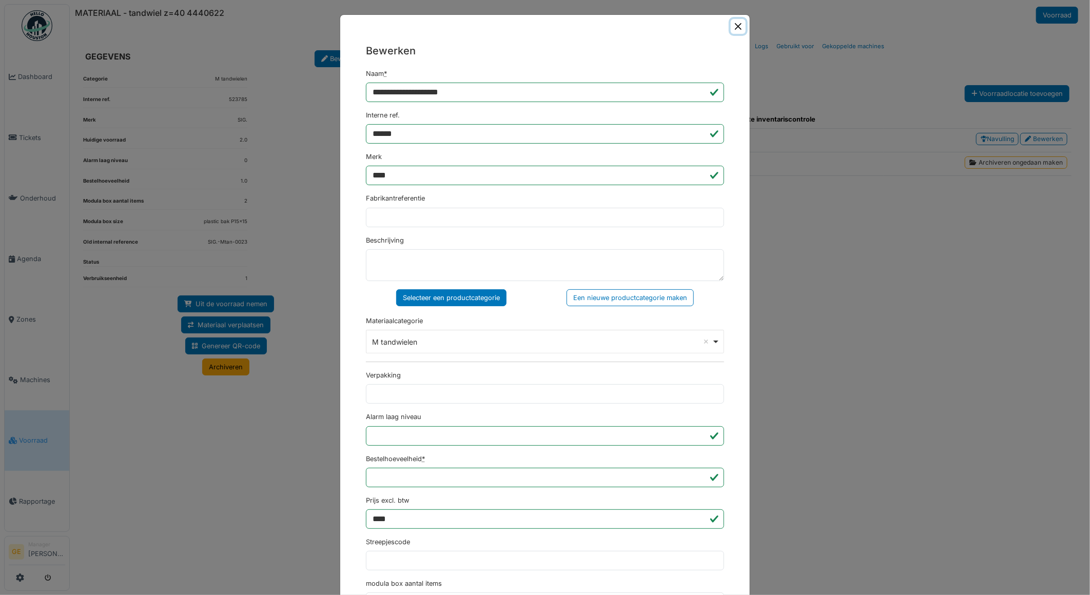
click at [732, 24] on button "Close" at bounding box center [738, 26] width 15 height 15
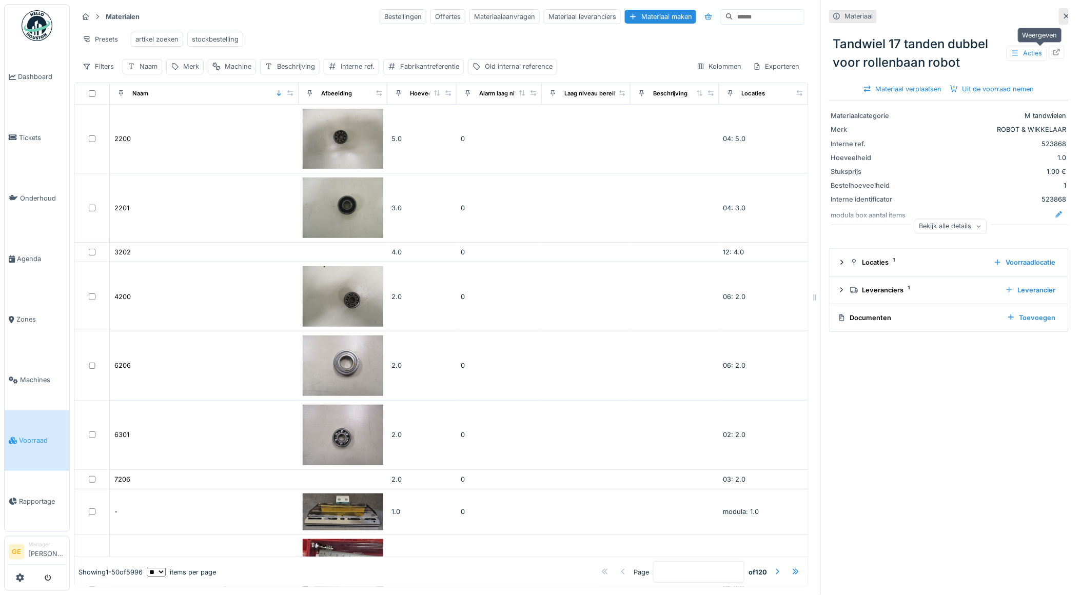
click at [1054, 53] on icon at bounding box center [1057, 52] width 7 height 7
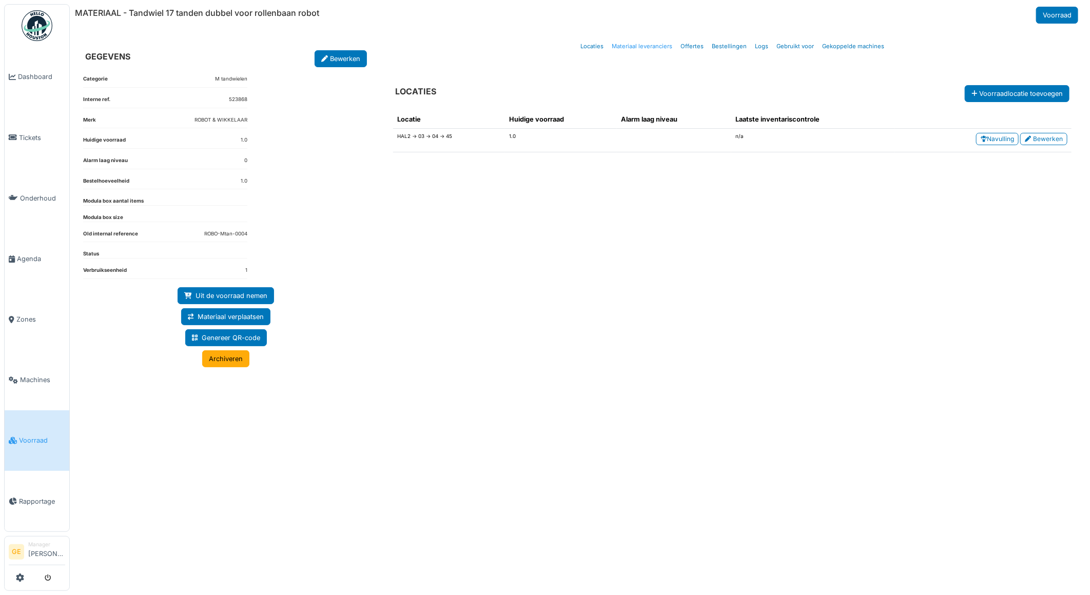
click at [640, 47] on link "Materiaal leveranciers" at bounding box center [641, 46] width 69 height 24
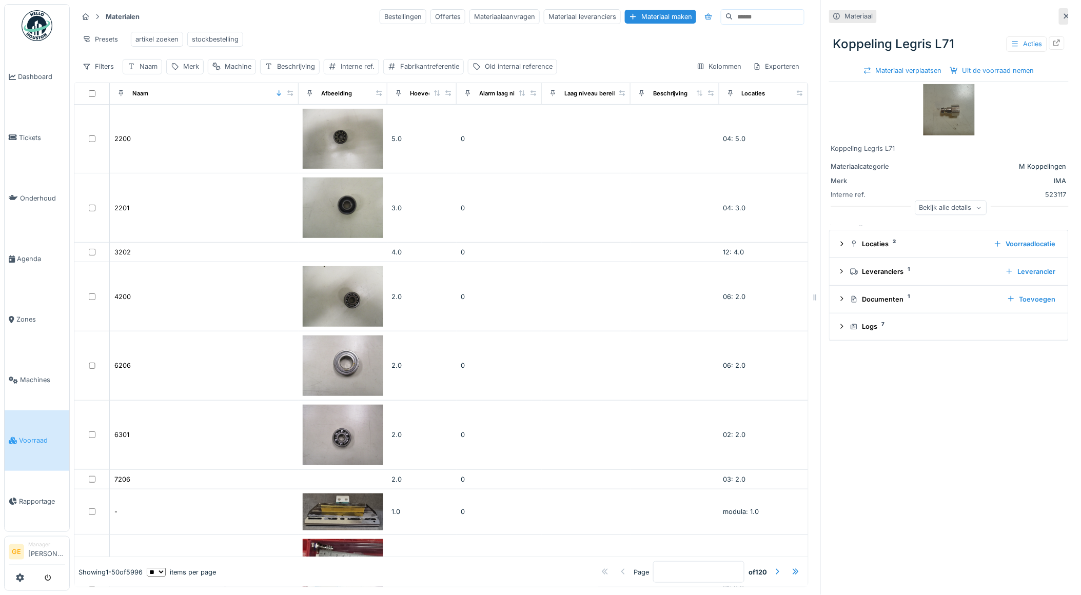
click at [930, 116] on img at bounding box center [948, 109] width 51 height 51
click at [949, 95] on img at bounding box center [948, 109] width 51 height 51
click at [954, 119] on img at bounding box center [948, 109] width 51 height 51
click at [924, 122] on img at bounding box center [948, 109] width 51 height 51
click at [937, 117] on img at bounding box center [948, 109] width 51 height 51
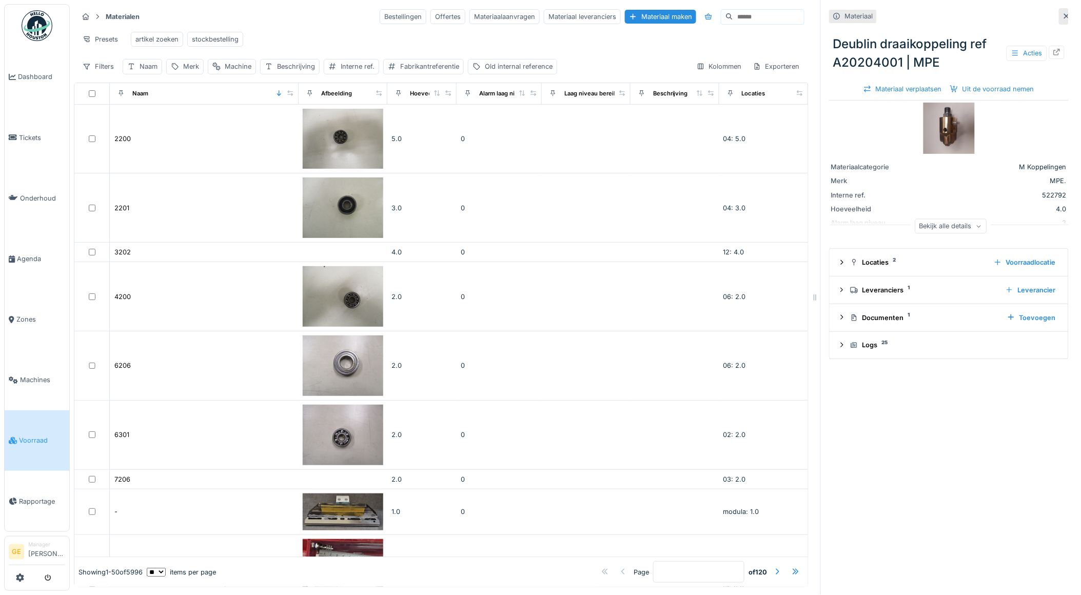
click at [936, 133] on img at bounding box center [948, 128] width 51 height 51
click at [941, 136] on img at bounding box center [948, 128] width 51 height 51
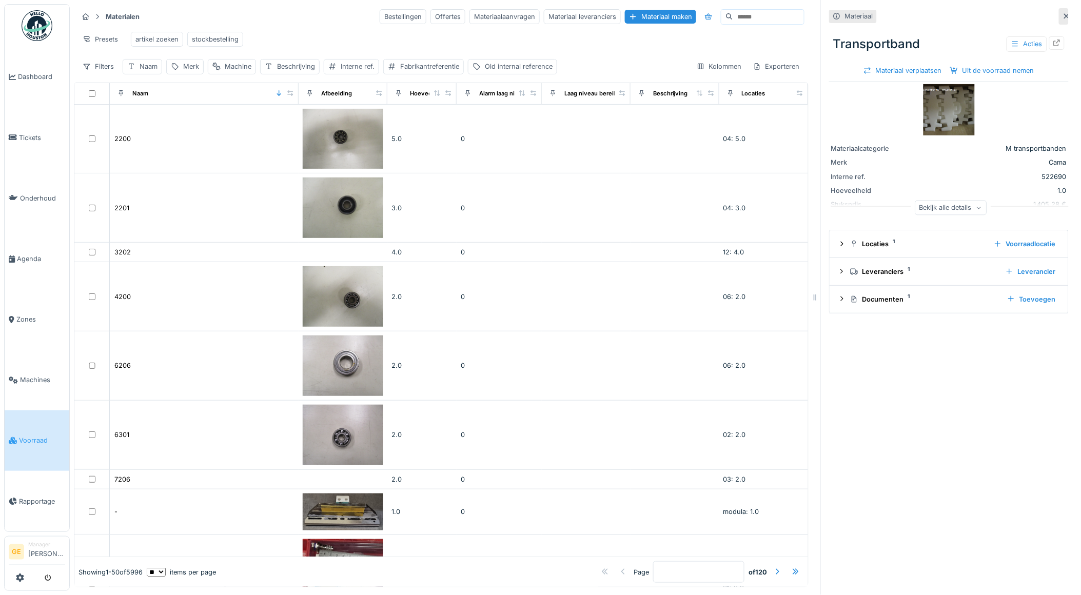
click at [948, 109] on img at bounding box center [948, 109] width 51 height 51
click at [923, 112] on img at bounding box center [948, 109] width 51 height 51
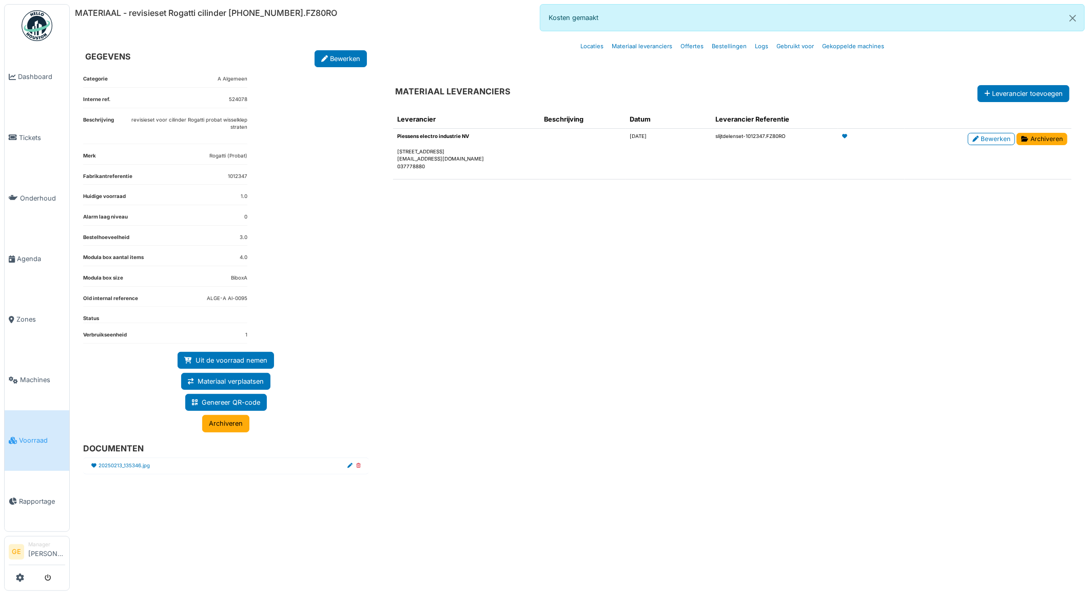
click at [396, 308] on div "Leverancier Beschrijving Datum Leverancier Referentie Piessens electro industri…" at bounding box center [732, 336] width 695 height 469
